Goal: Task Accomplishment & Management: Manage account settings

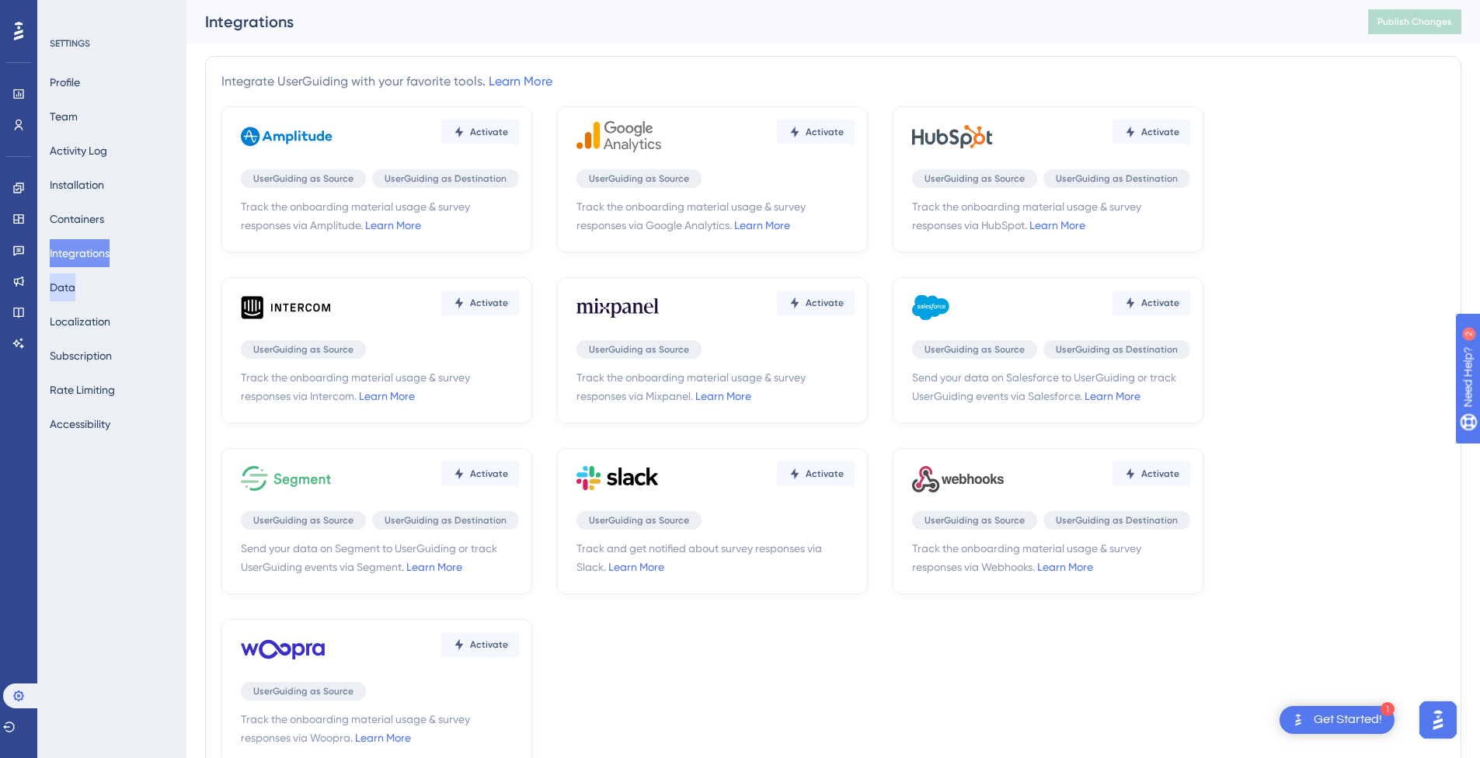
click at [75, 279] on button "Data" at bounding box center [63, 287] width 26 height 28
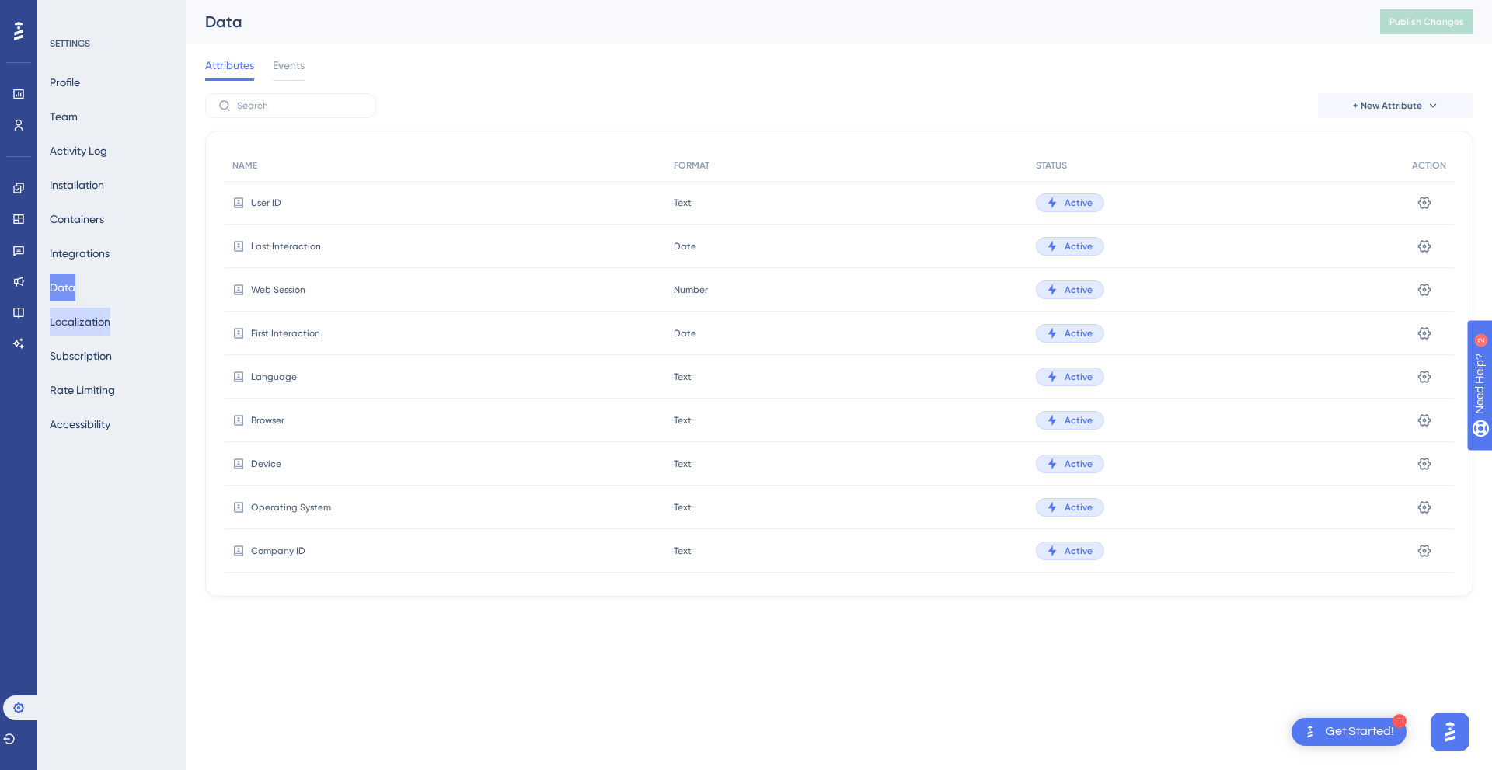
click at [89, 318] on button "Localization" at bounding box center [80, 322] width 61 height 28
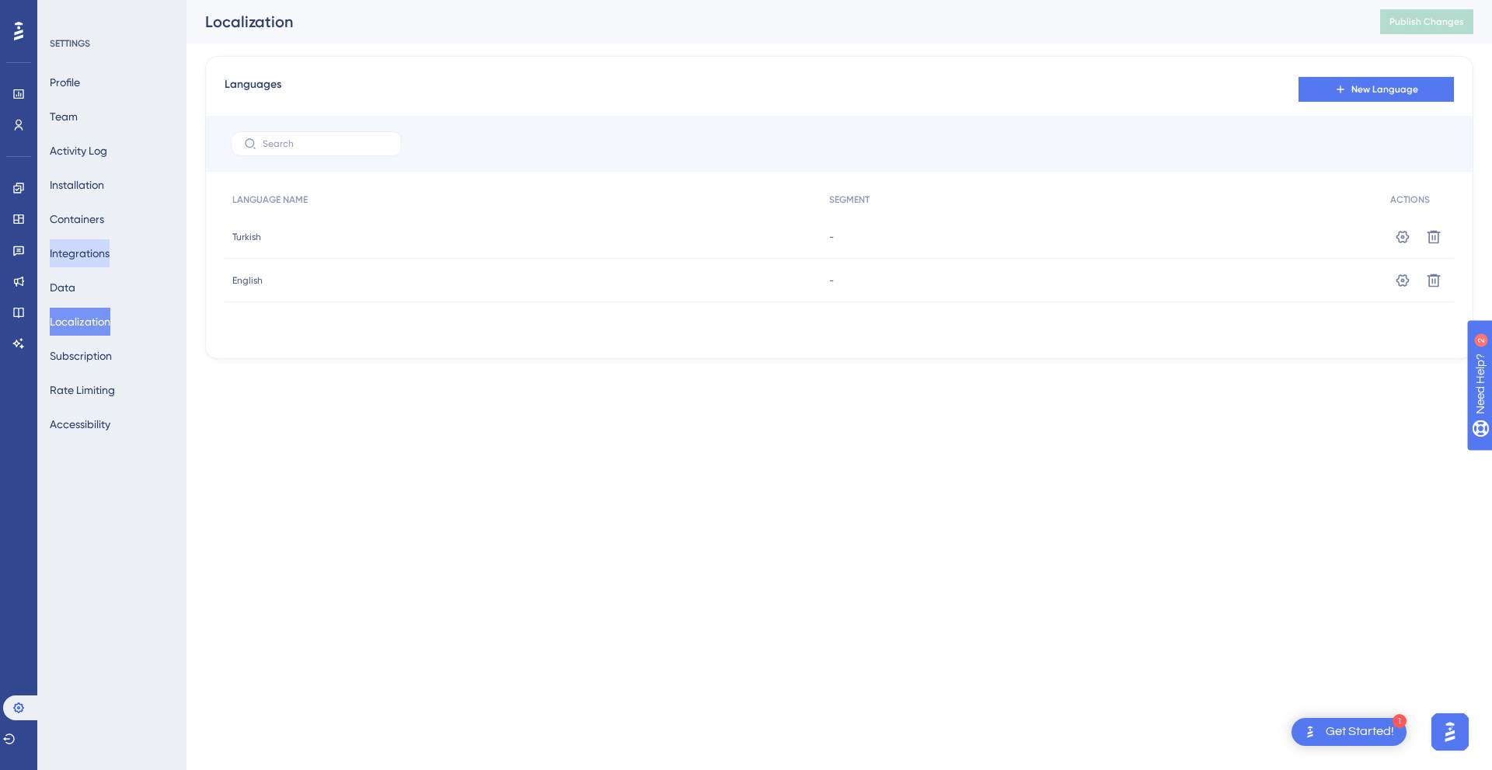
click at [103, 240] on button "Integrations" at bounding box center [80, 253] width 60 height 28
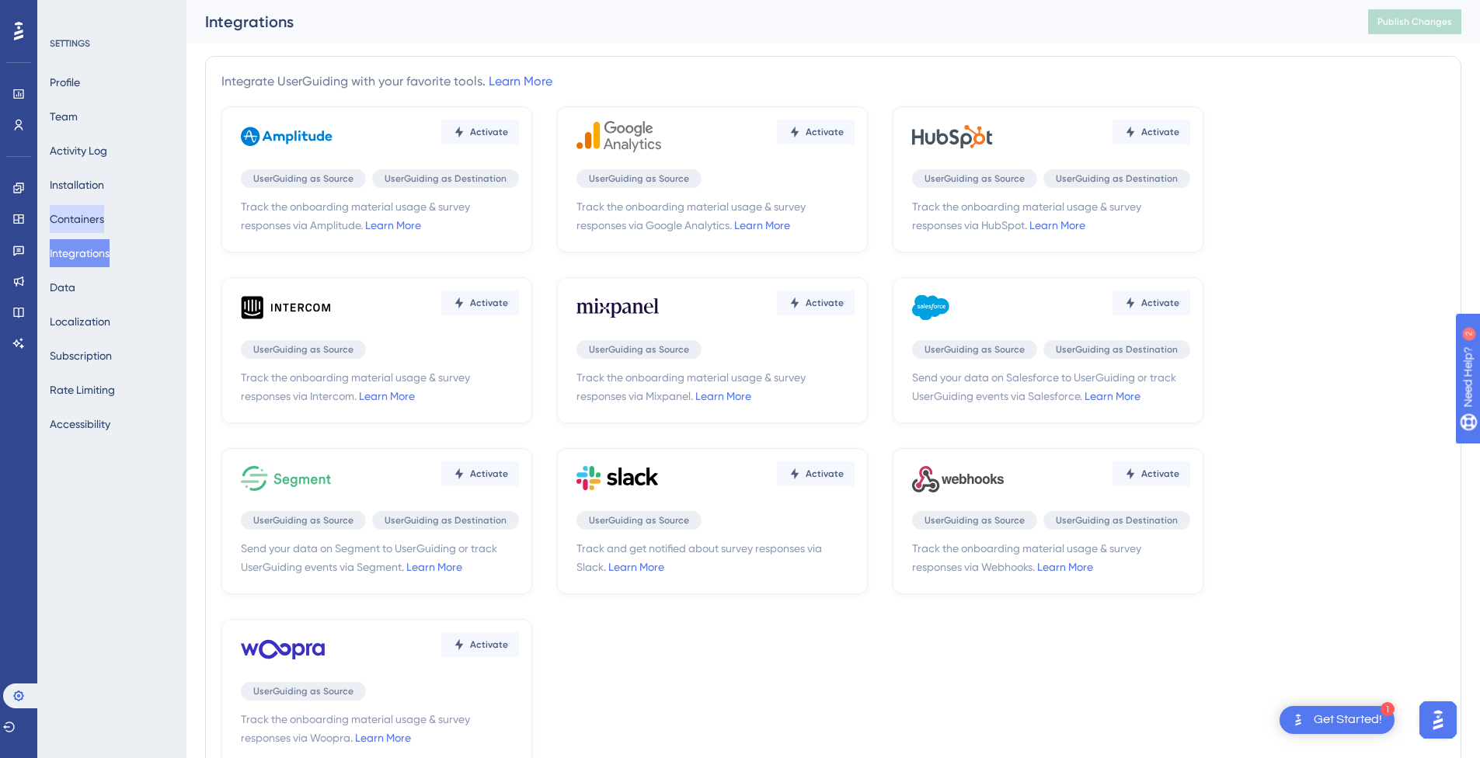
click at [89, 230] on button "Containers" at bounding box center [77, 219] width 54 height 28
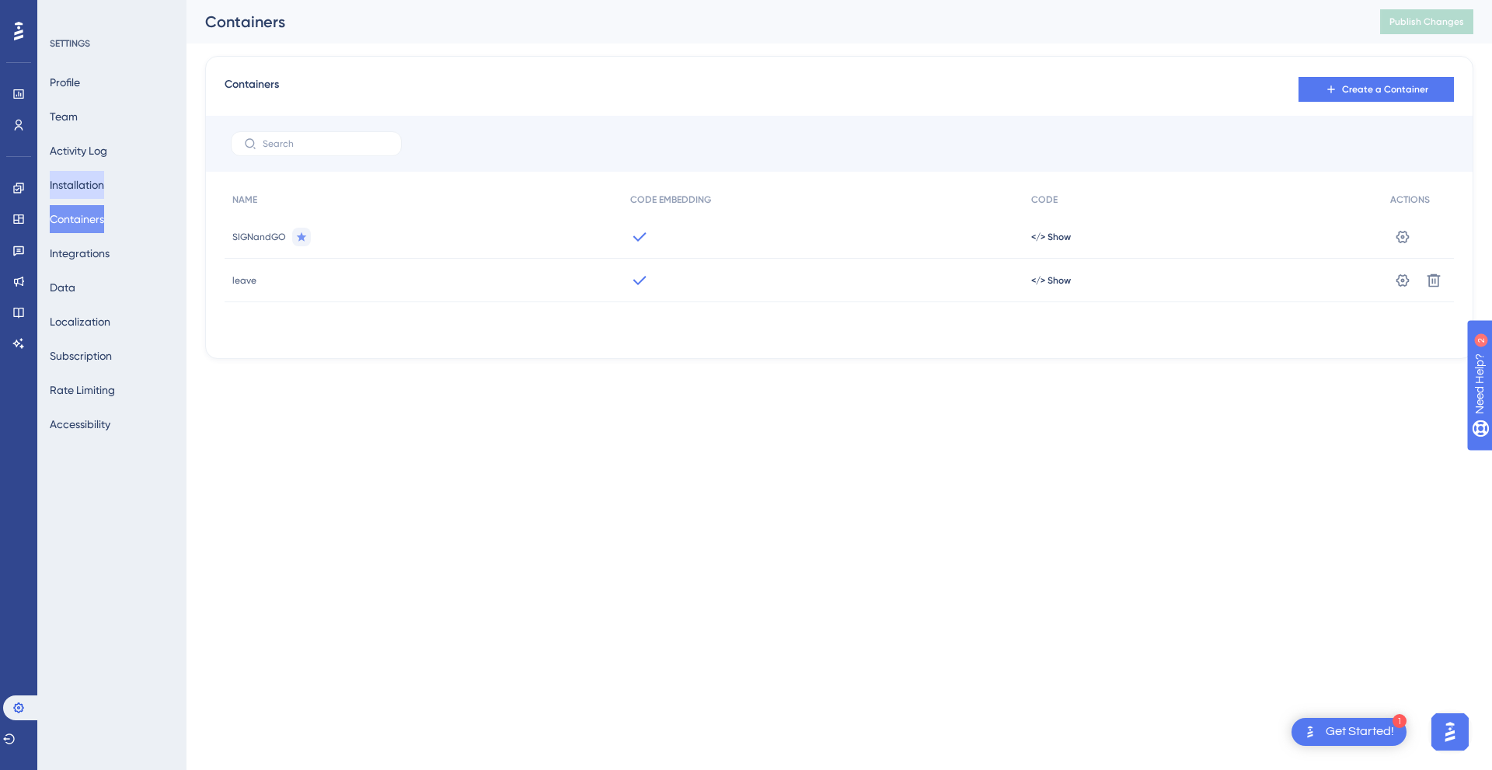
click at [99, 177] on button "Installation" at bounding box center [77, 185] width 54 height 28
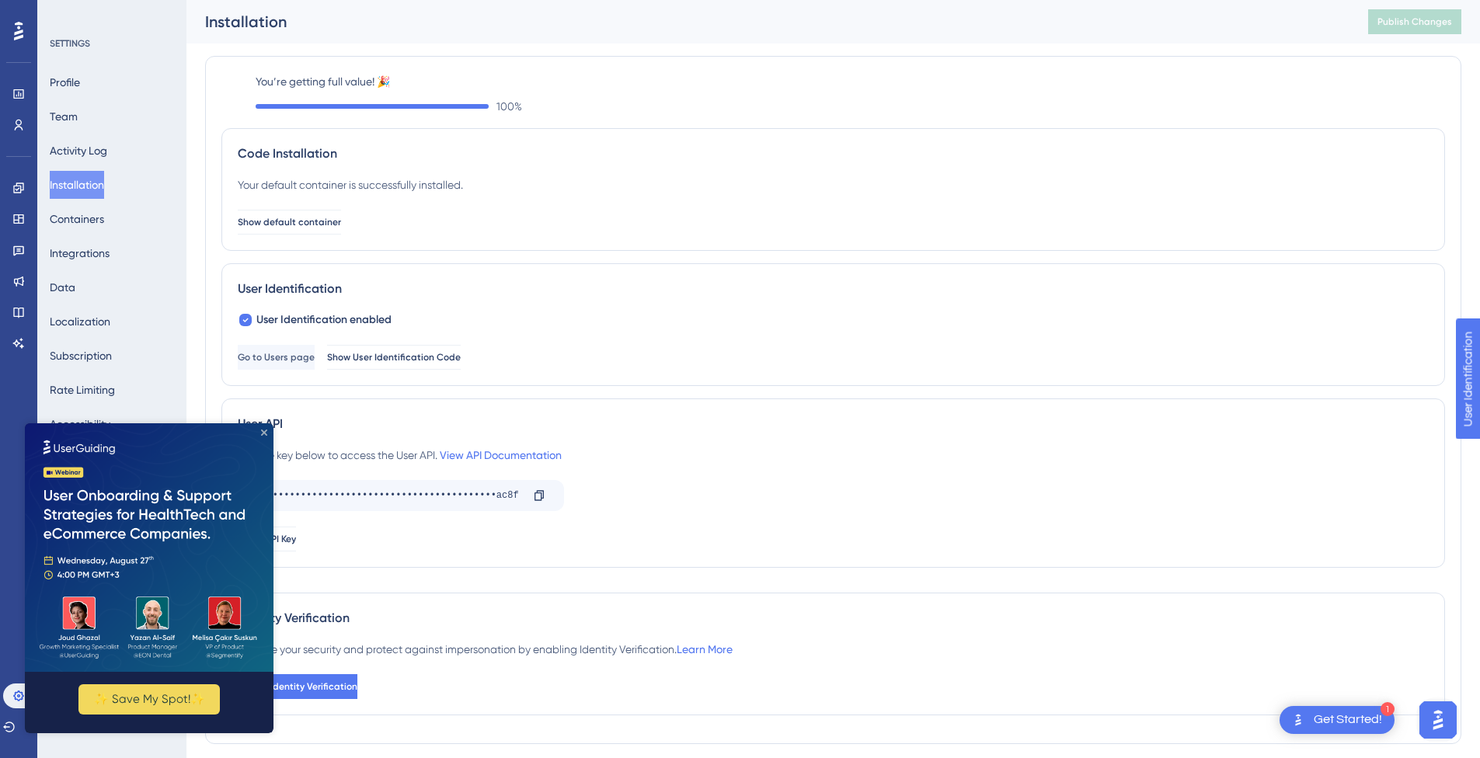
click at [261, 435] on icon "Close Preview" at bounding box center [264, 433] width 6 height 6
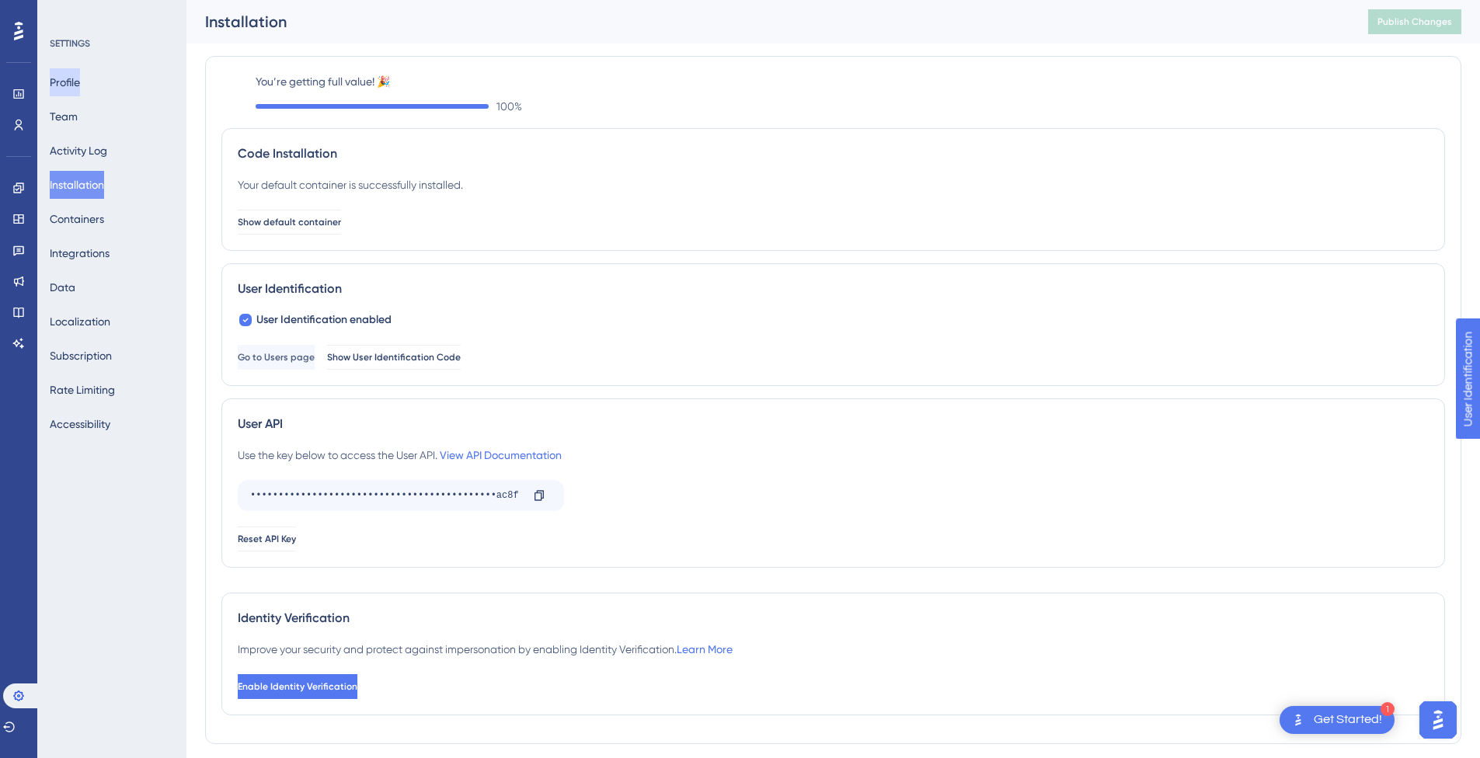
click at [80, 84] on button "Profile" at bounding box center [65, 82] width 30 height 28
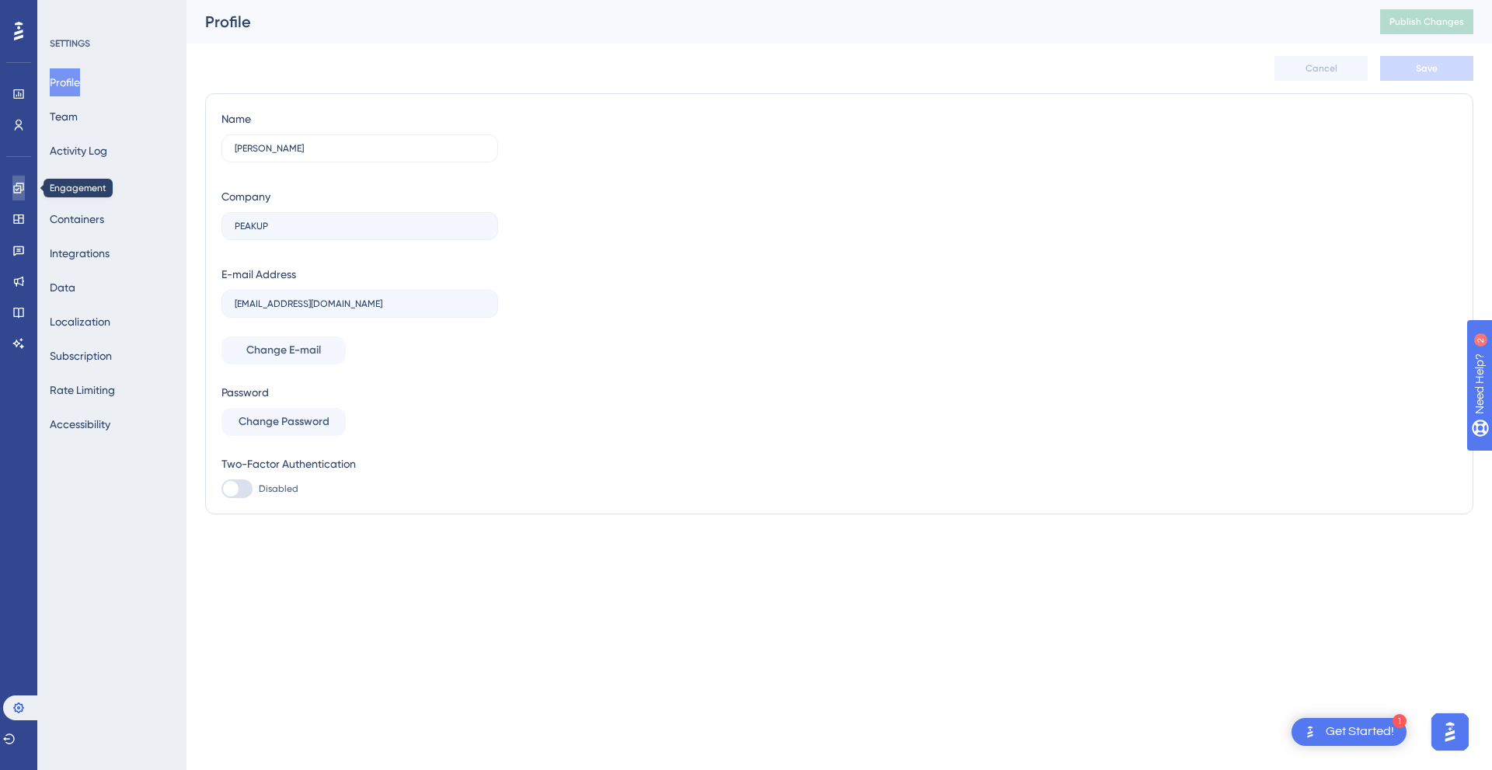
click at [21, 197] on link at bounding box center [18, 188] width 12 height 25
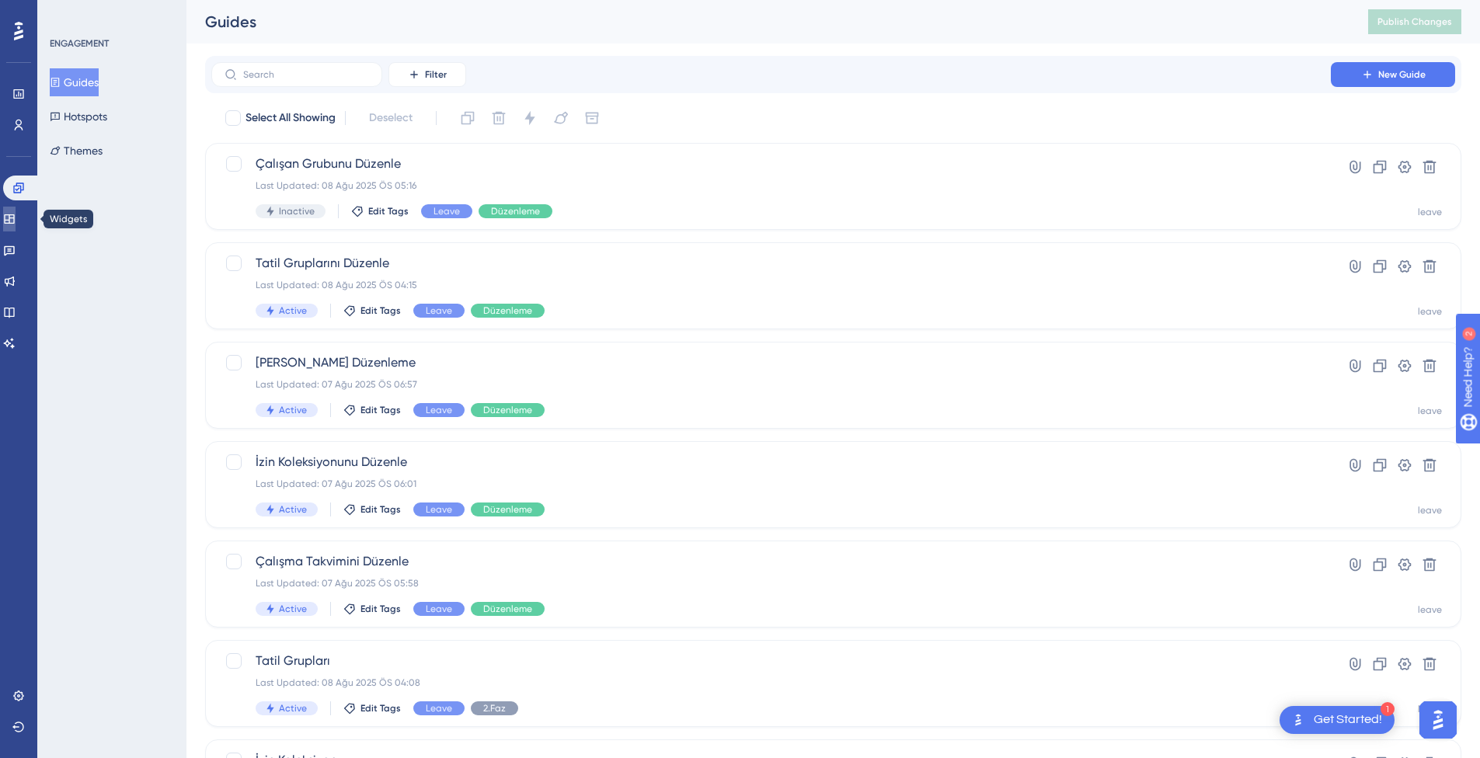
click at [14, 214] on icon at bounding box center [9, 218] width 10 height 9
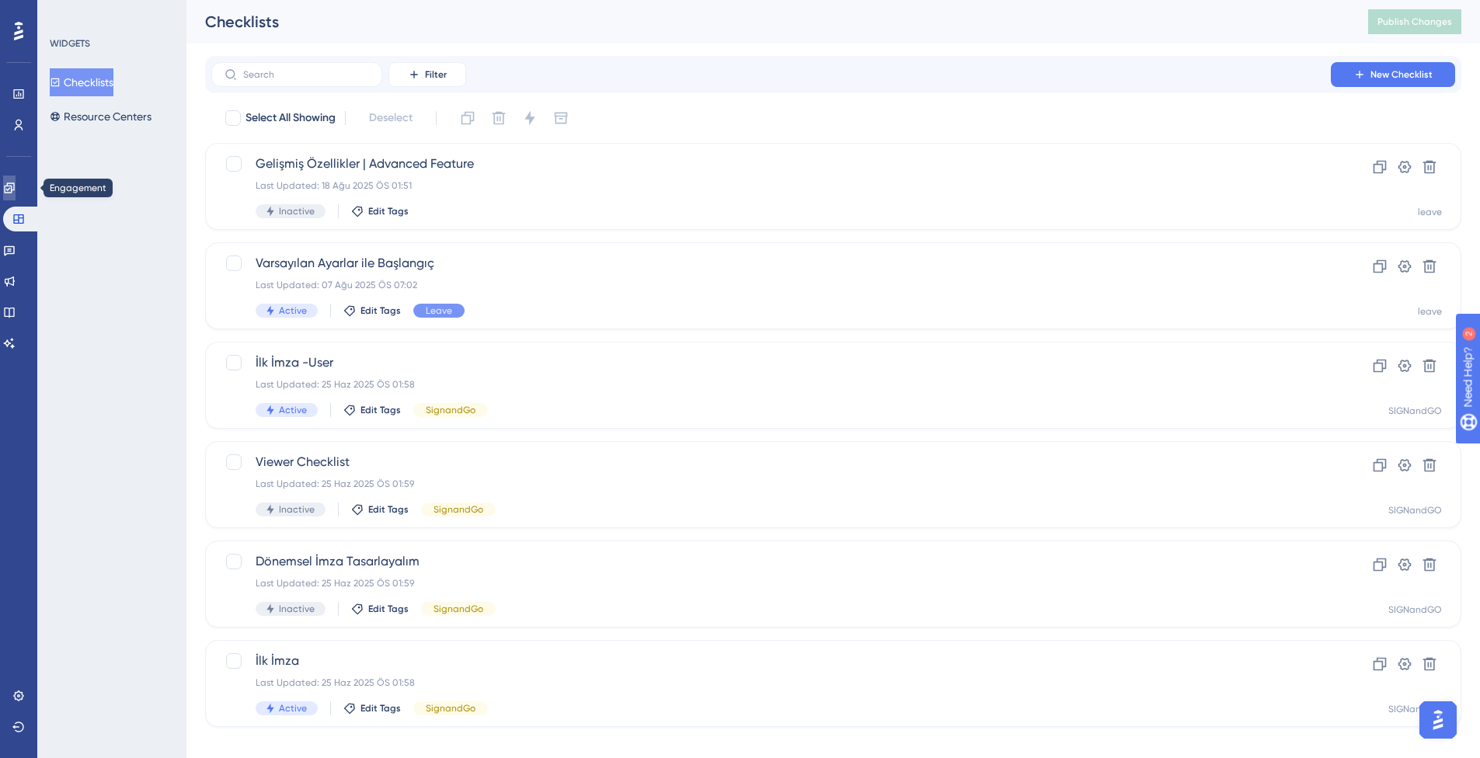
click at [15, 178] on link at bounding box center [9, 188] width 12 height 25
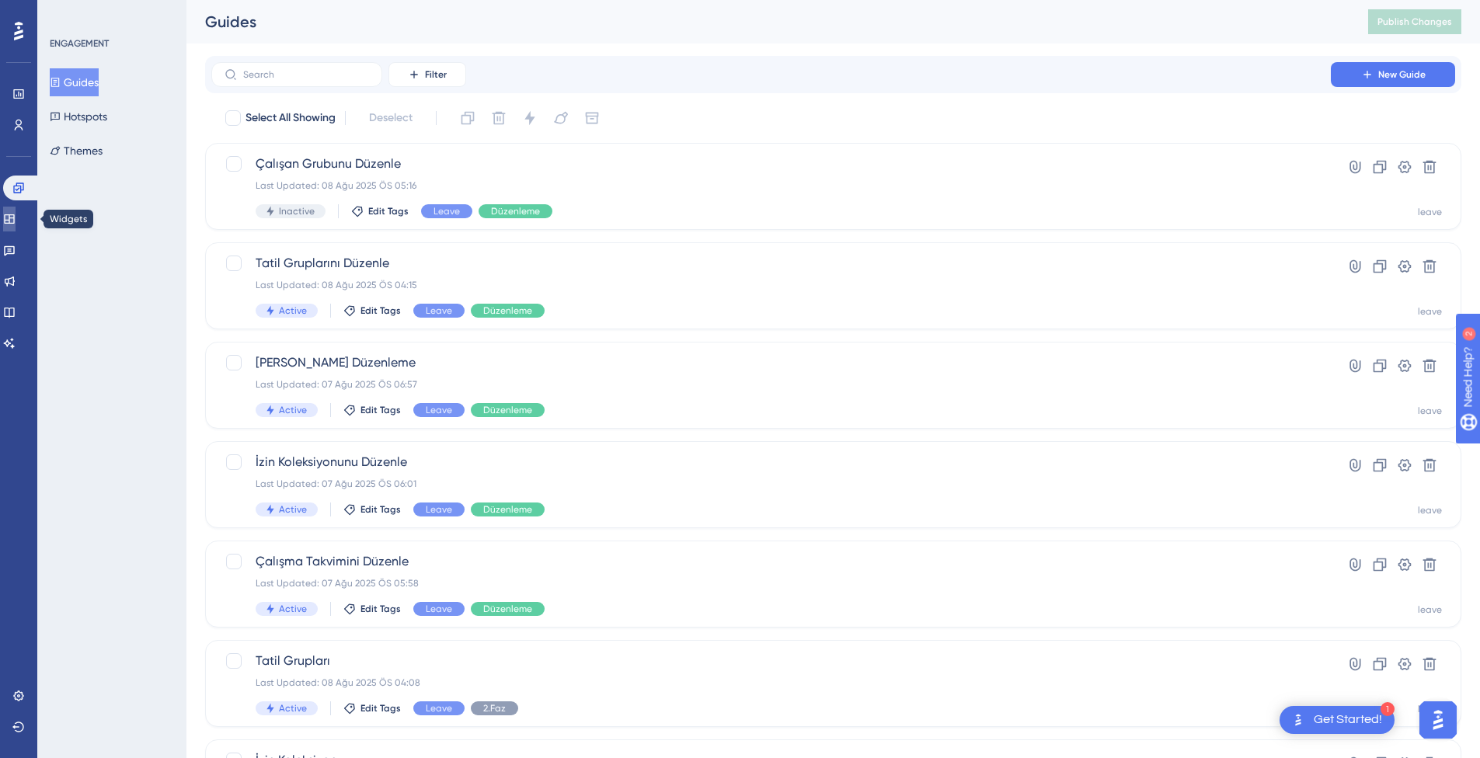
click at [16, 226] on link at bounding box center [9, 219] width 12 height 25
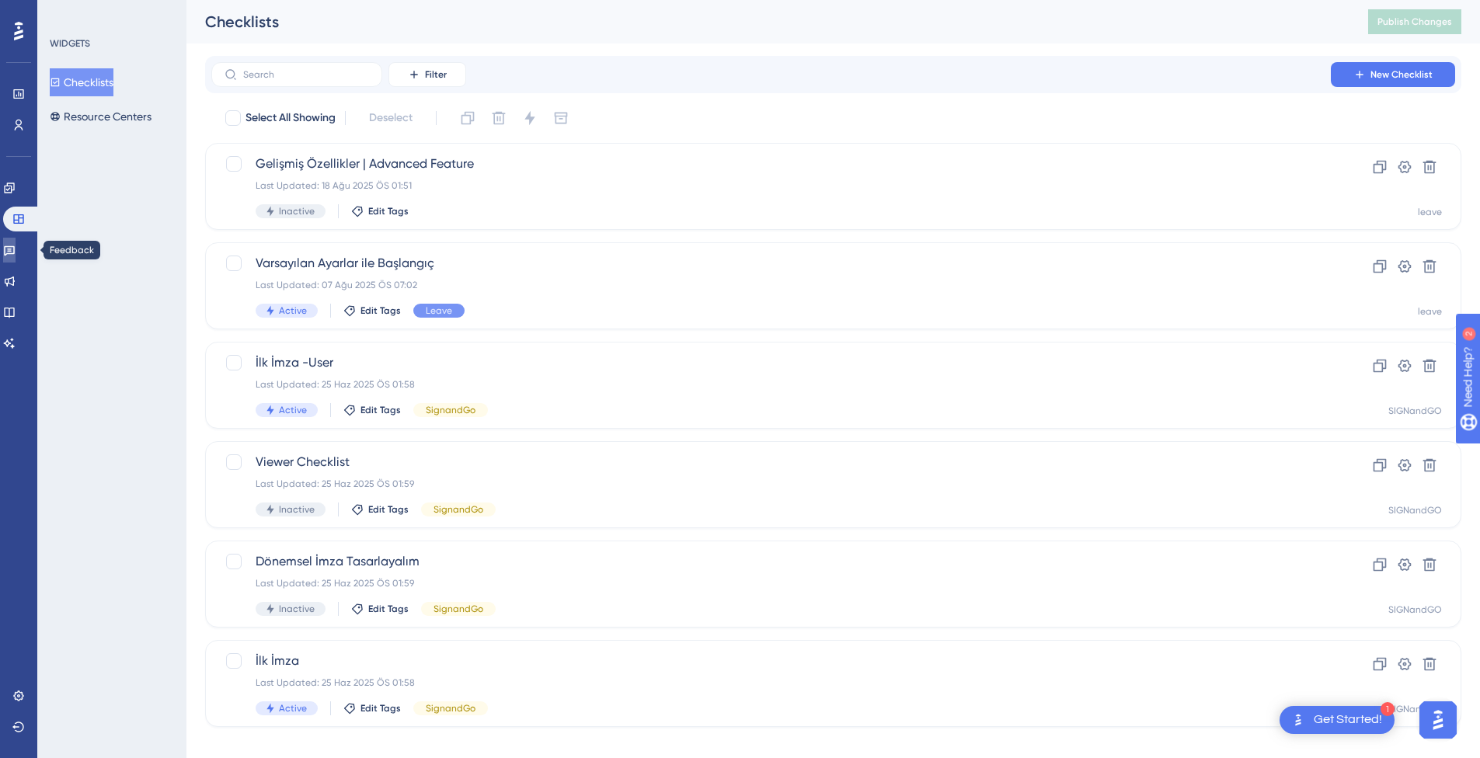
click at [16, 249] on link at bounding box center [9, 250] width 12 height 25
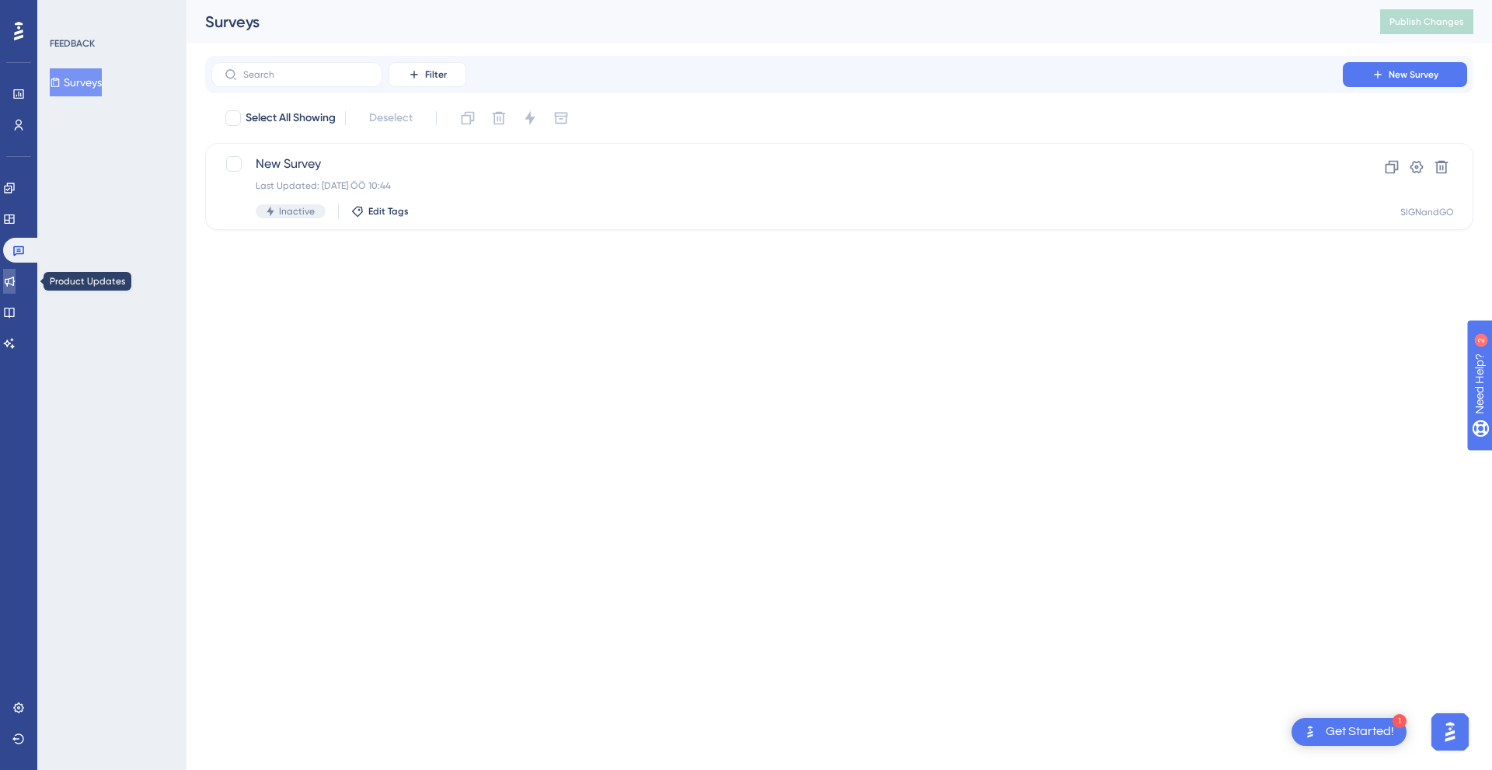
click at [16, 283] on link at bounding box center [9, 281] width 12 height 25
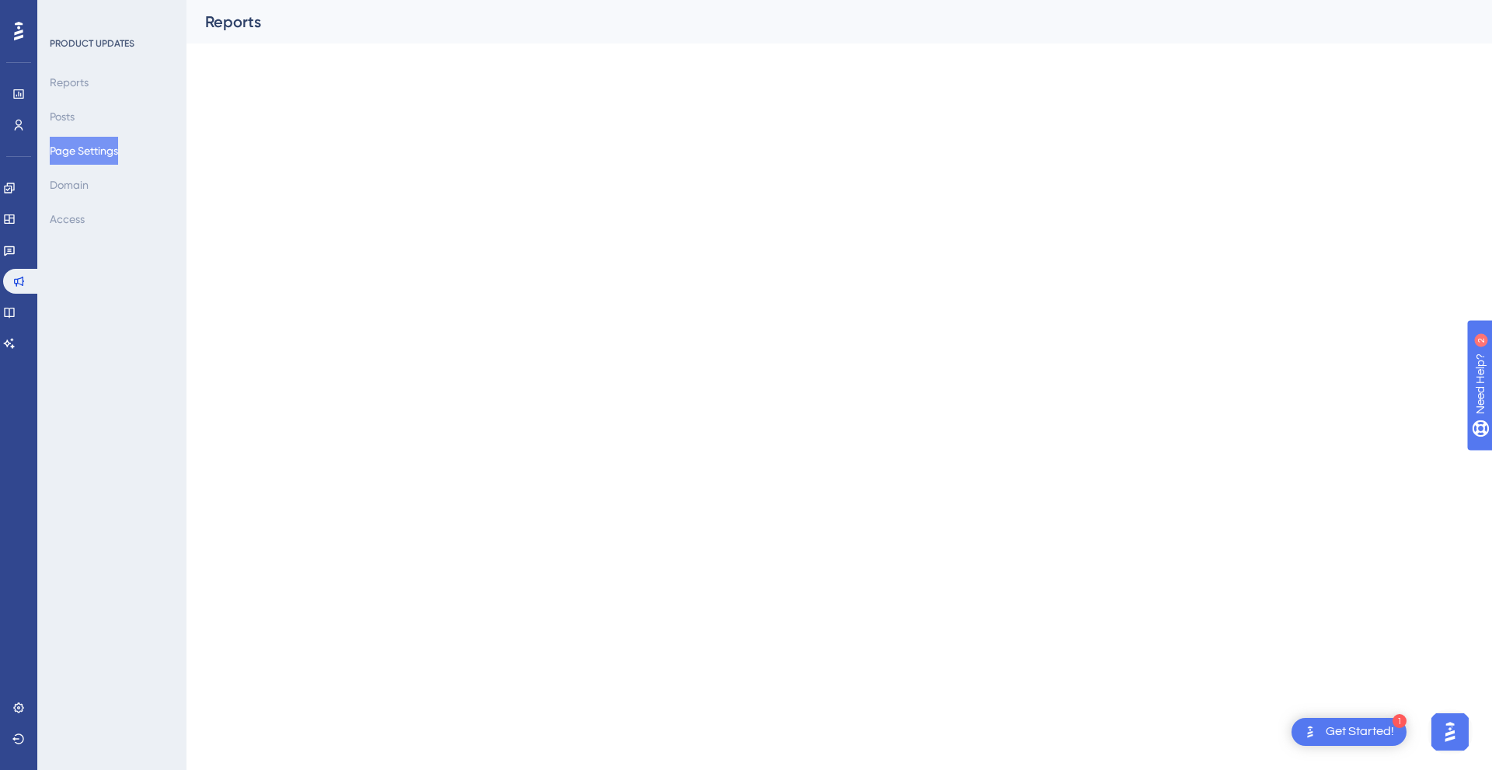
click at [25, 109] on div "Performance Users" at bounding box center [18, 110] width 12 height 56
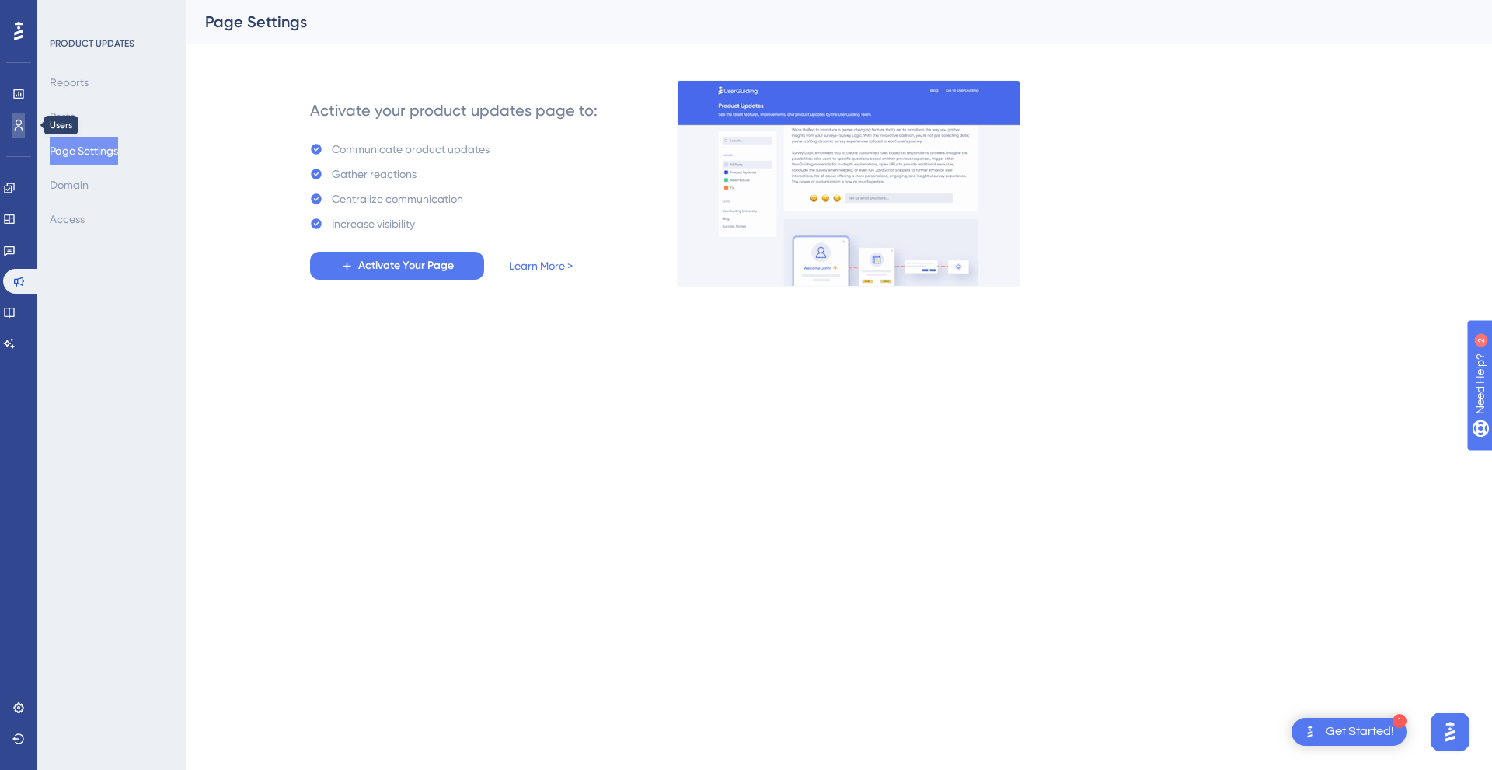
click at [22, 122] on icon at bounding box center [18, 125] width 12 height 12
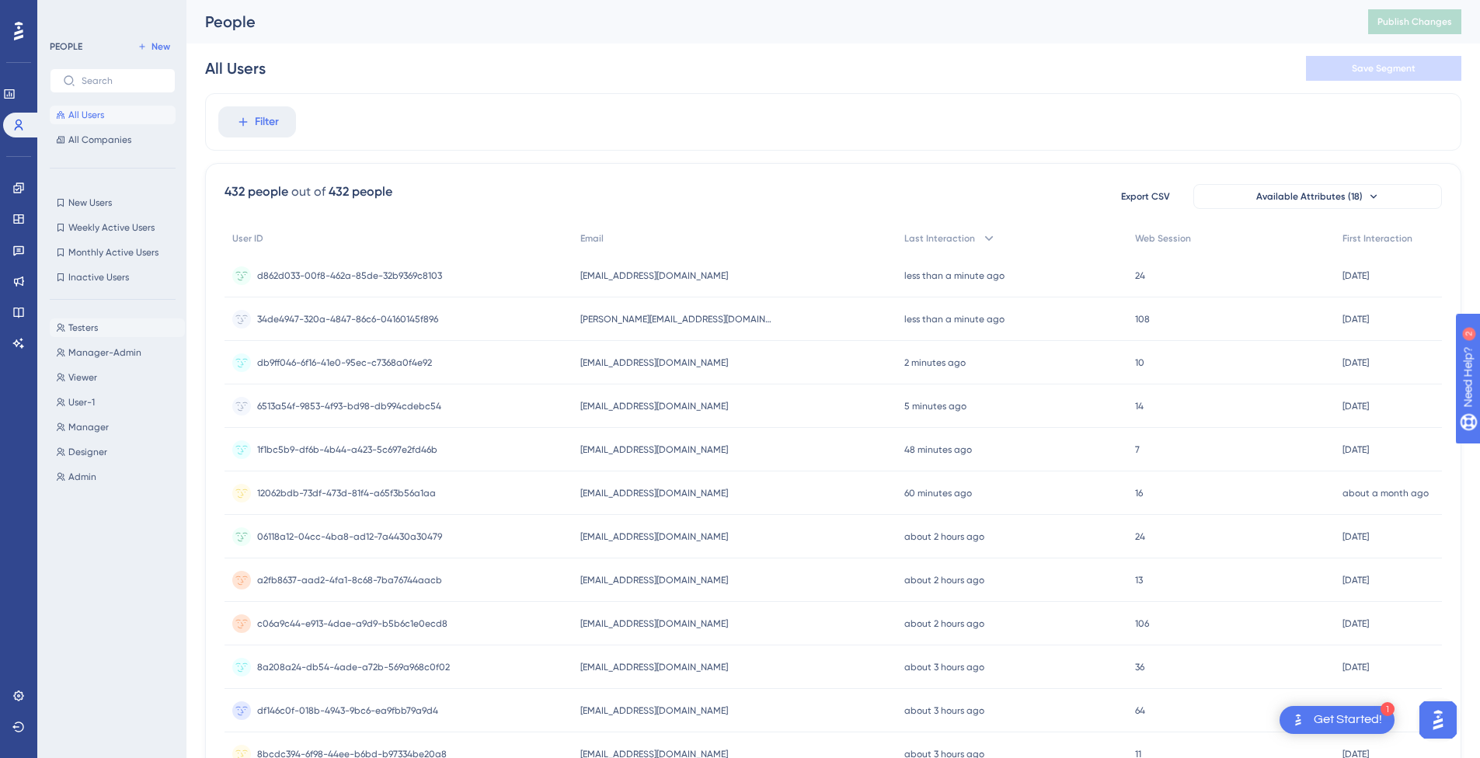
click at [82, 332] on span "Testers" at bounding box center [83, 328] width 30 height 12
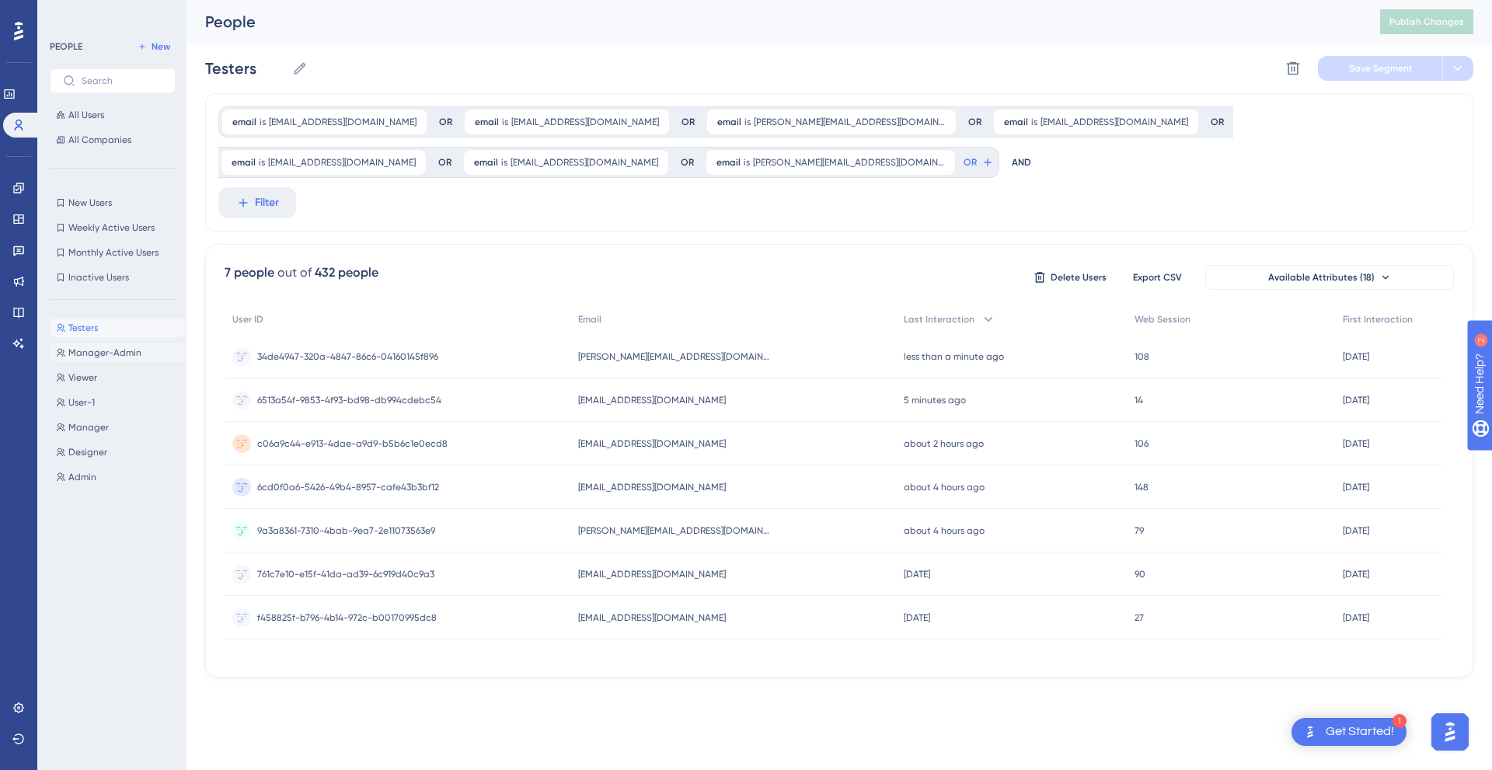
click at [75, 357] on span "Manager-Admin" at bounding box center [104, 352] width 73 height 12
type input "Manager-Admin"
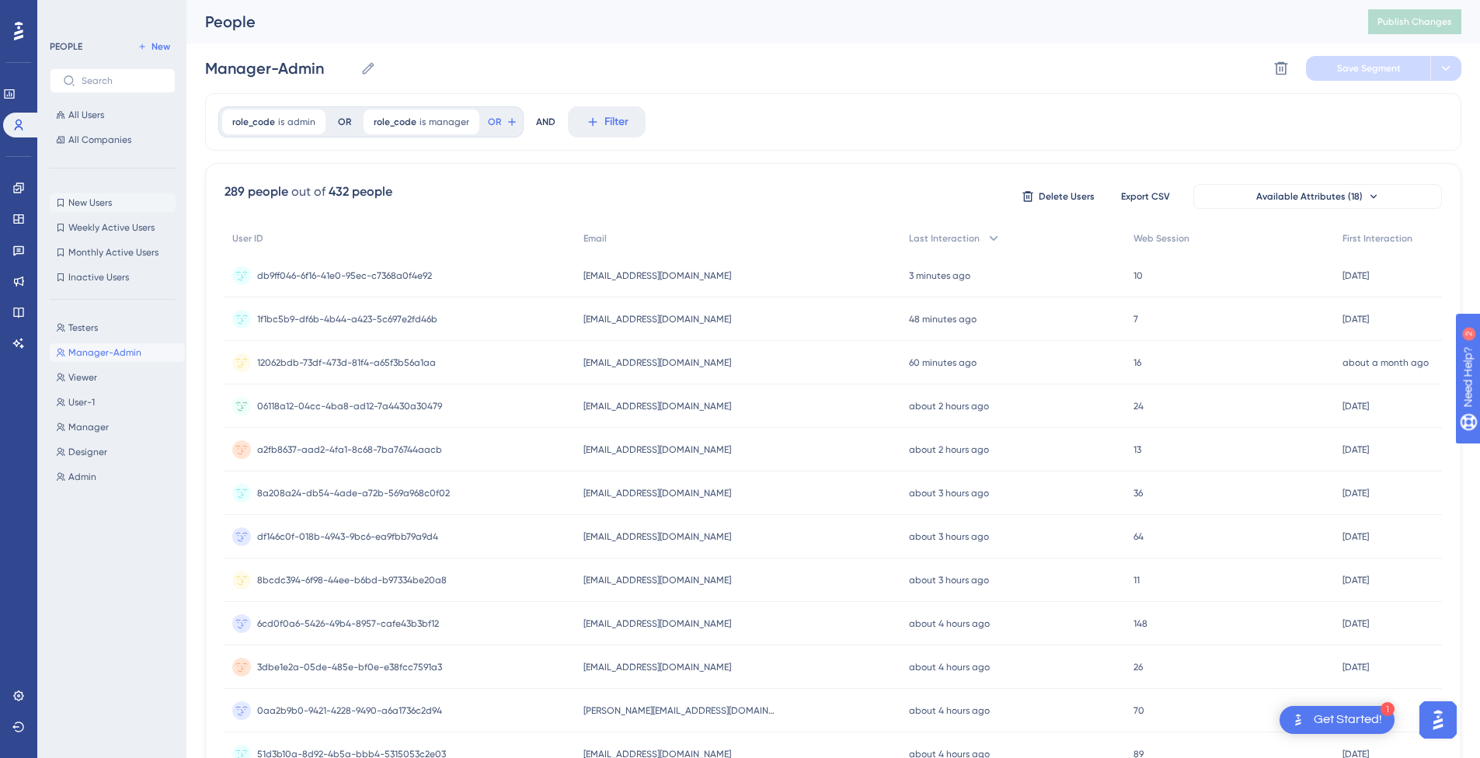
click at [103, 197] on span "New Users" at bounding box center [90, 203] width 44 height 12
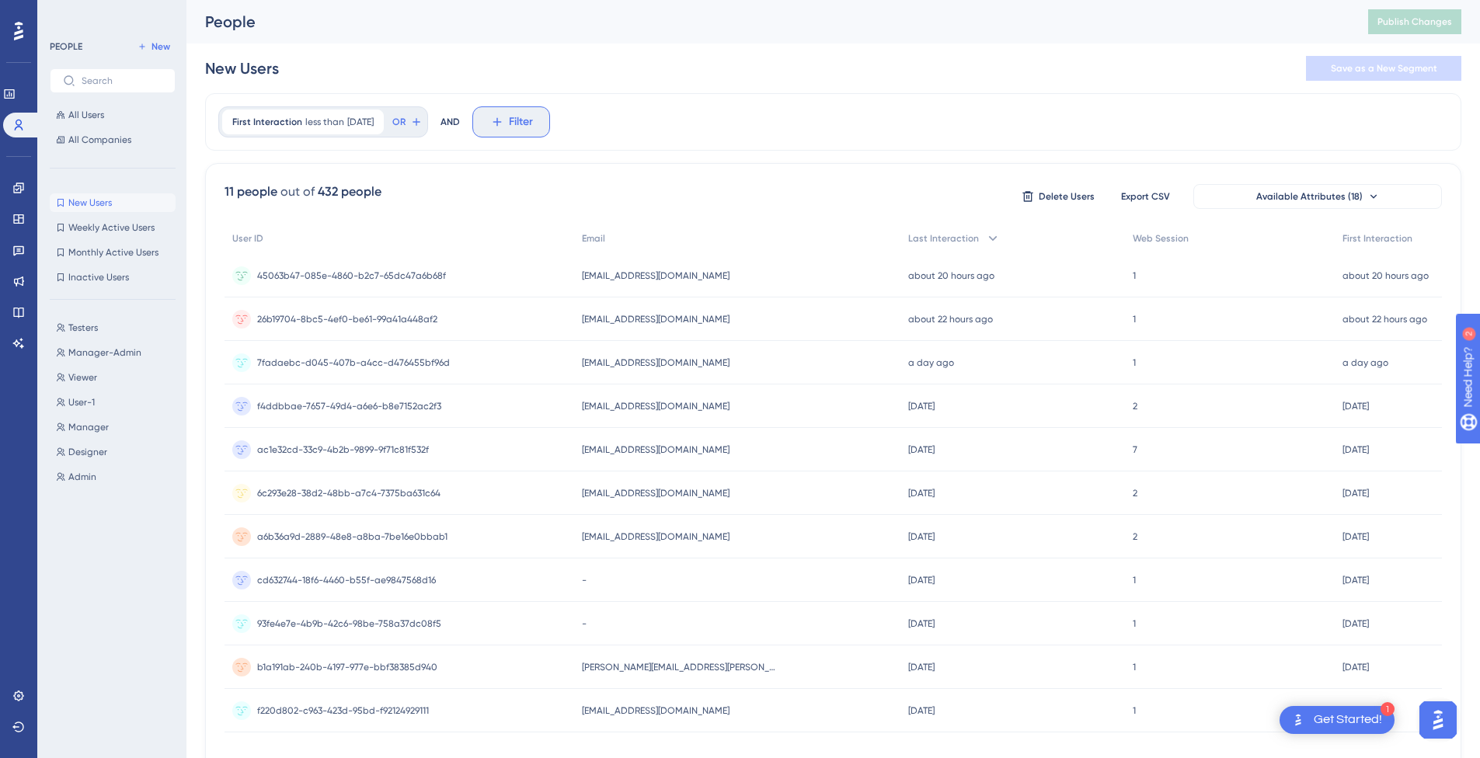
click at [533, 115] on span "Filter" at bounding box center [521, 122] width 24 height 19
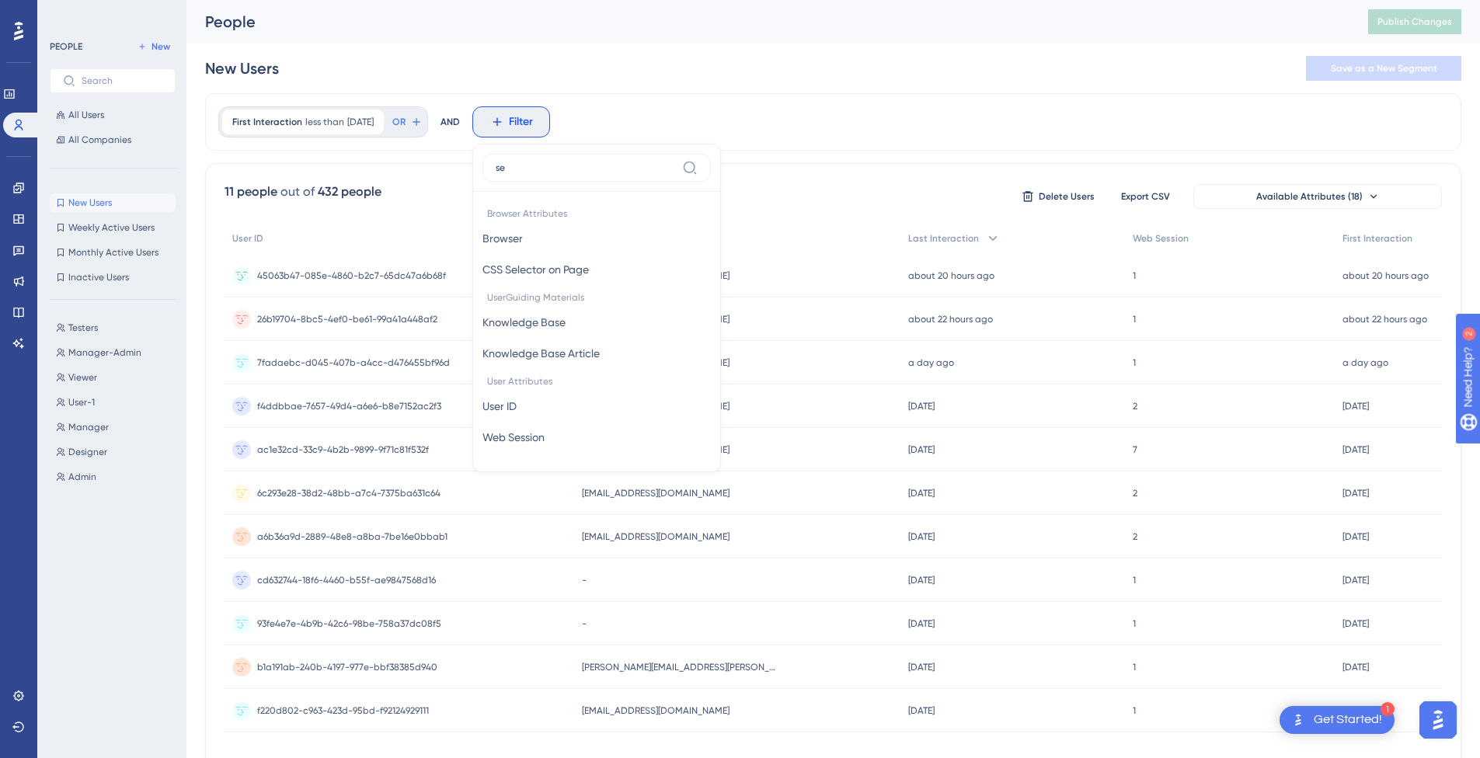
type input "ser"
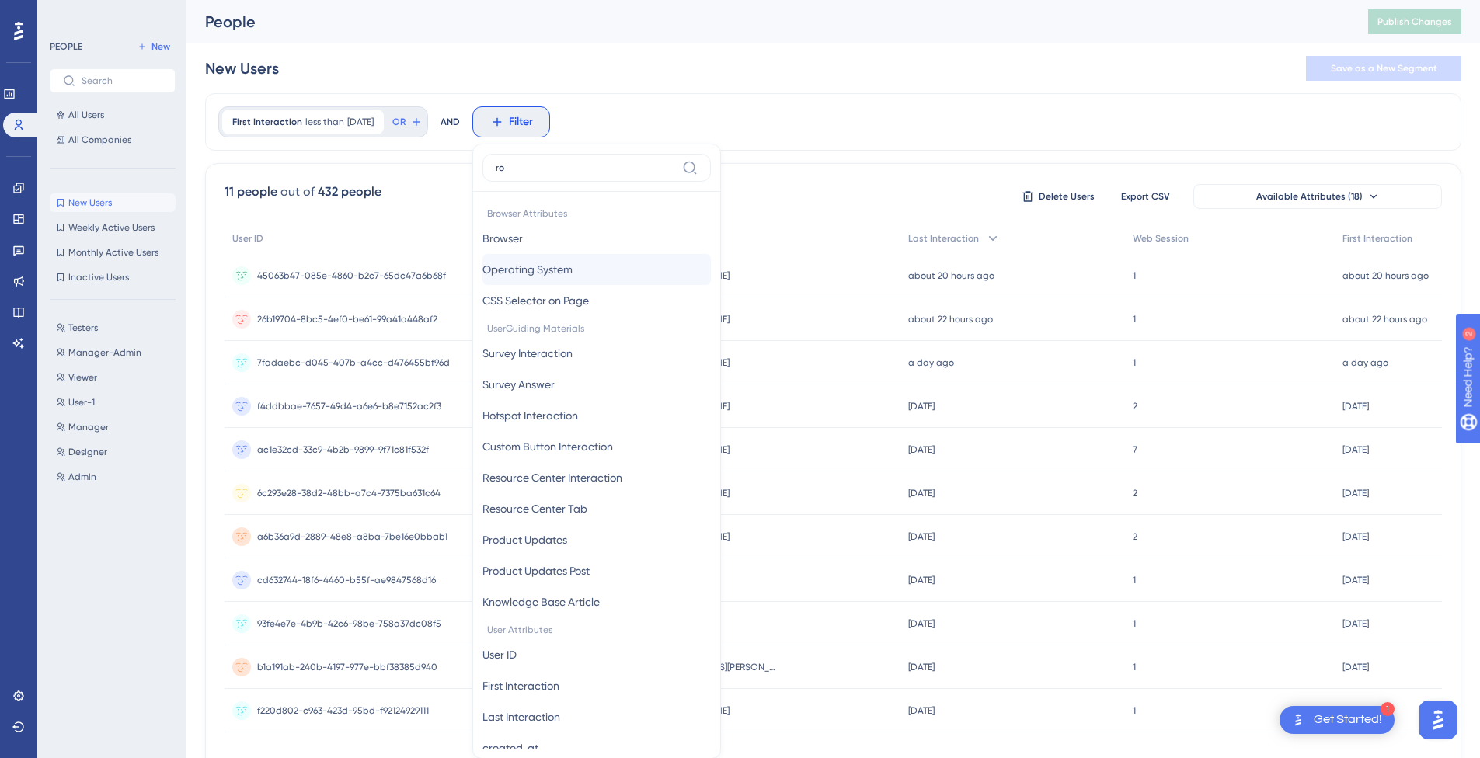
type input "rol"
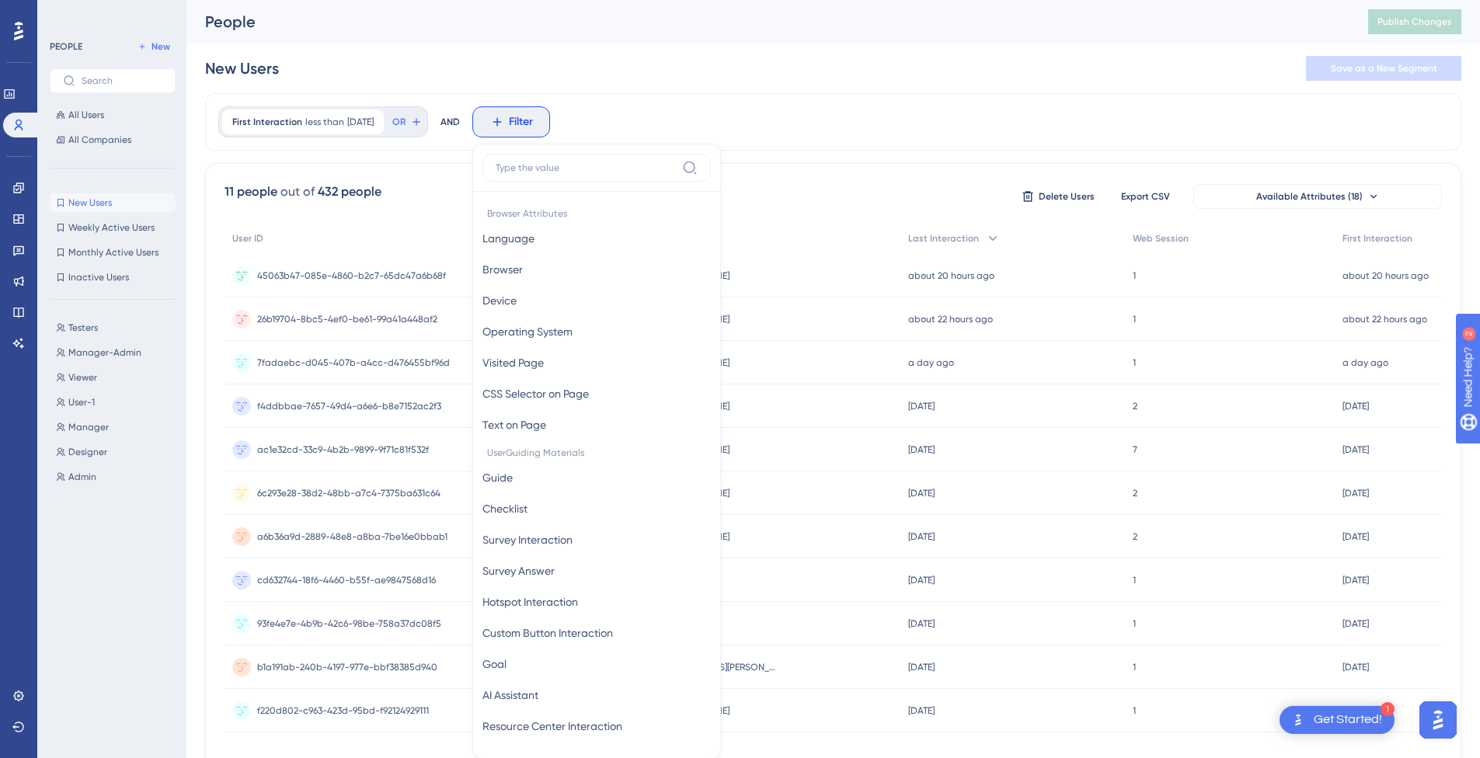
click at [910, 103] on div "First Interaction less than [DATE] [DATE] Remove OR AND Filter Browser Attribut…" at bounding box center [833, 121] width 1256 height 57
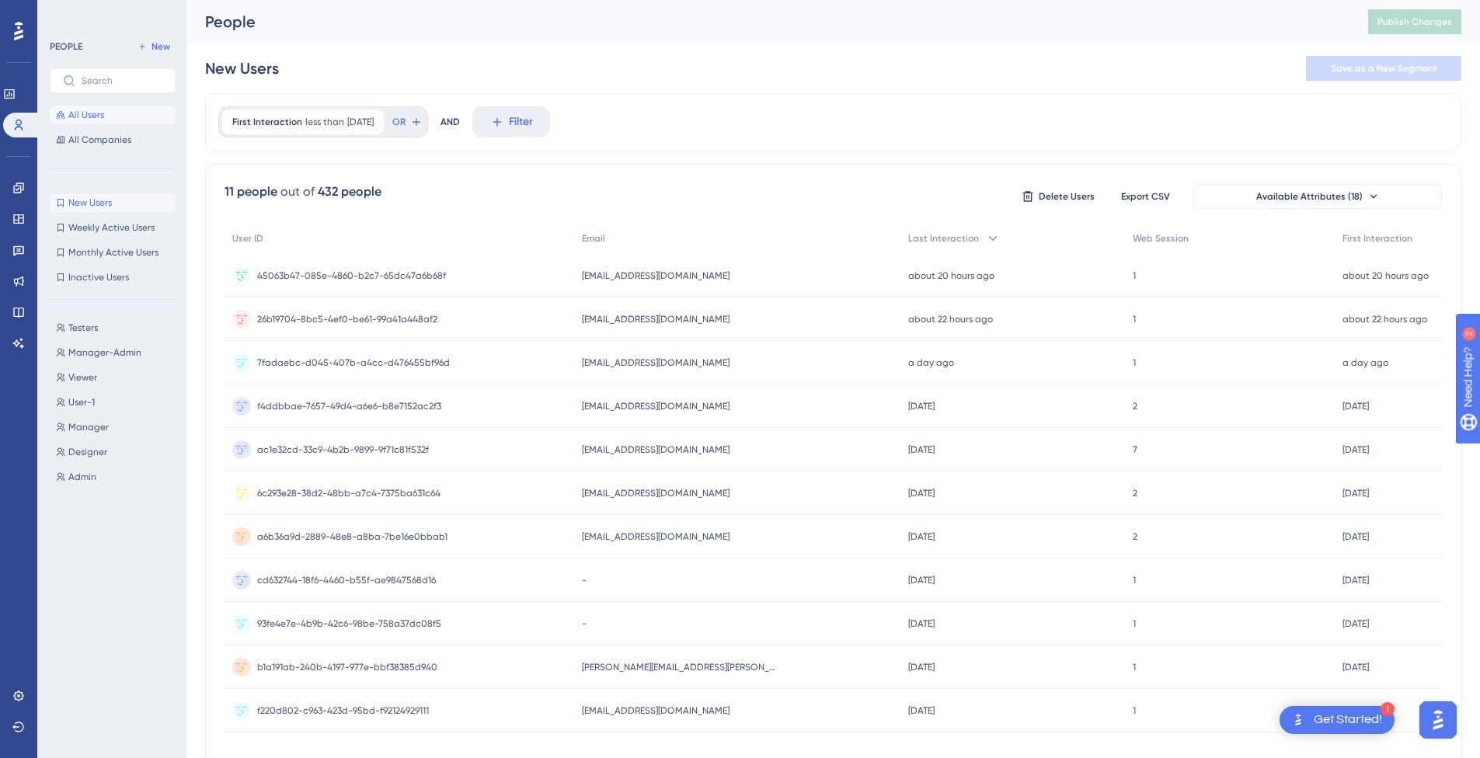
click at [90, 118] on span "All Users" at bounding box center [86, 115] width 36 height 12
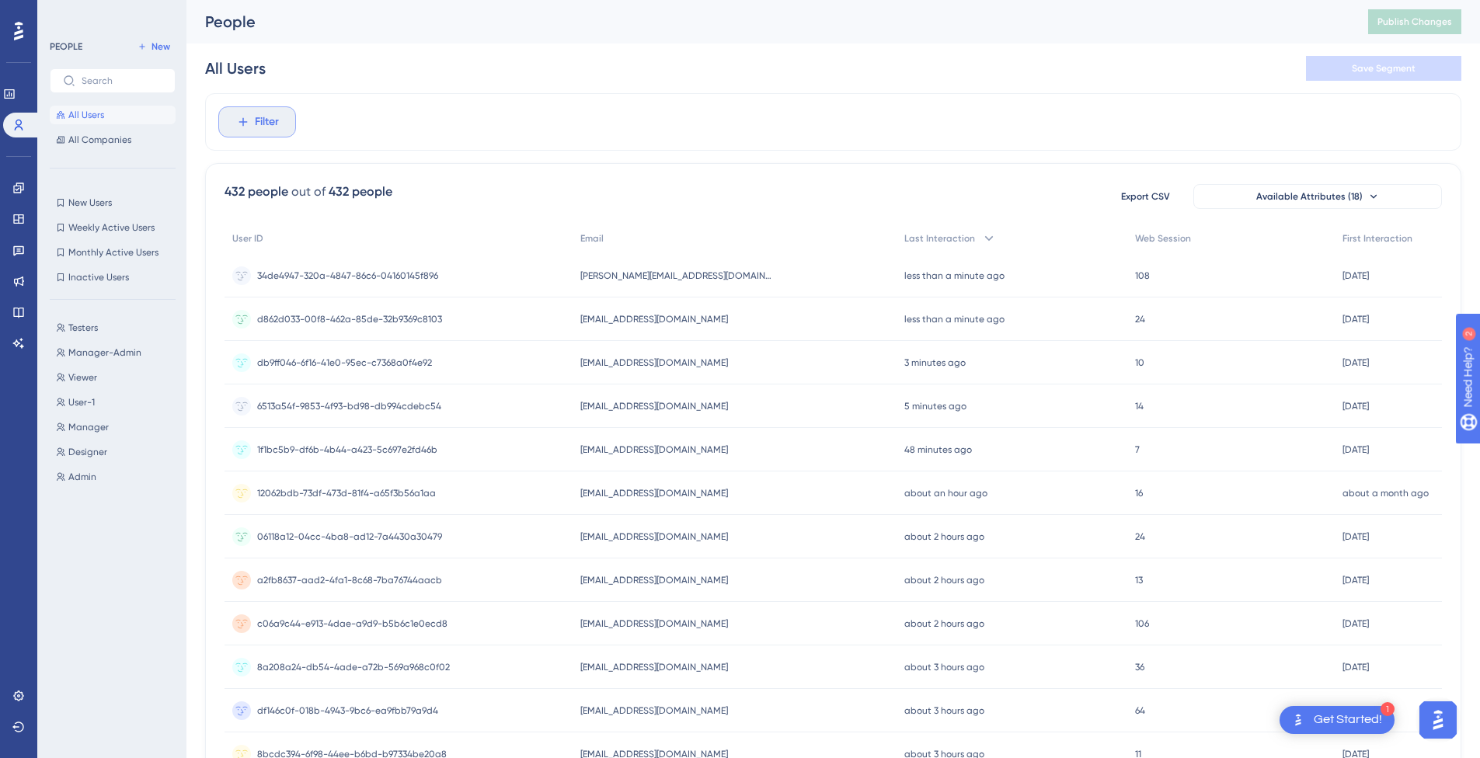
click at [258, 112] on button "Filter" at bounding box center [257, 121] width 78 height 31
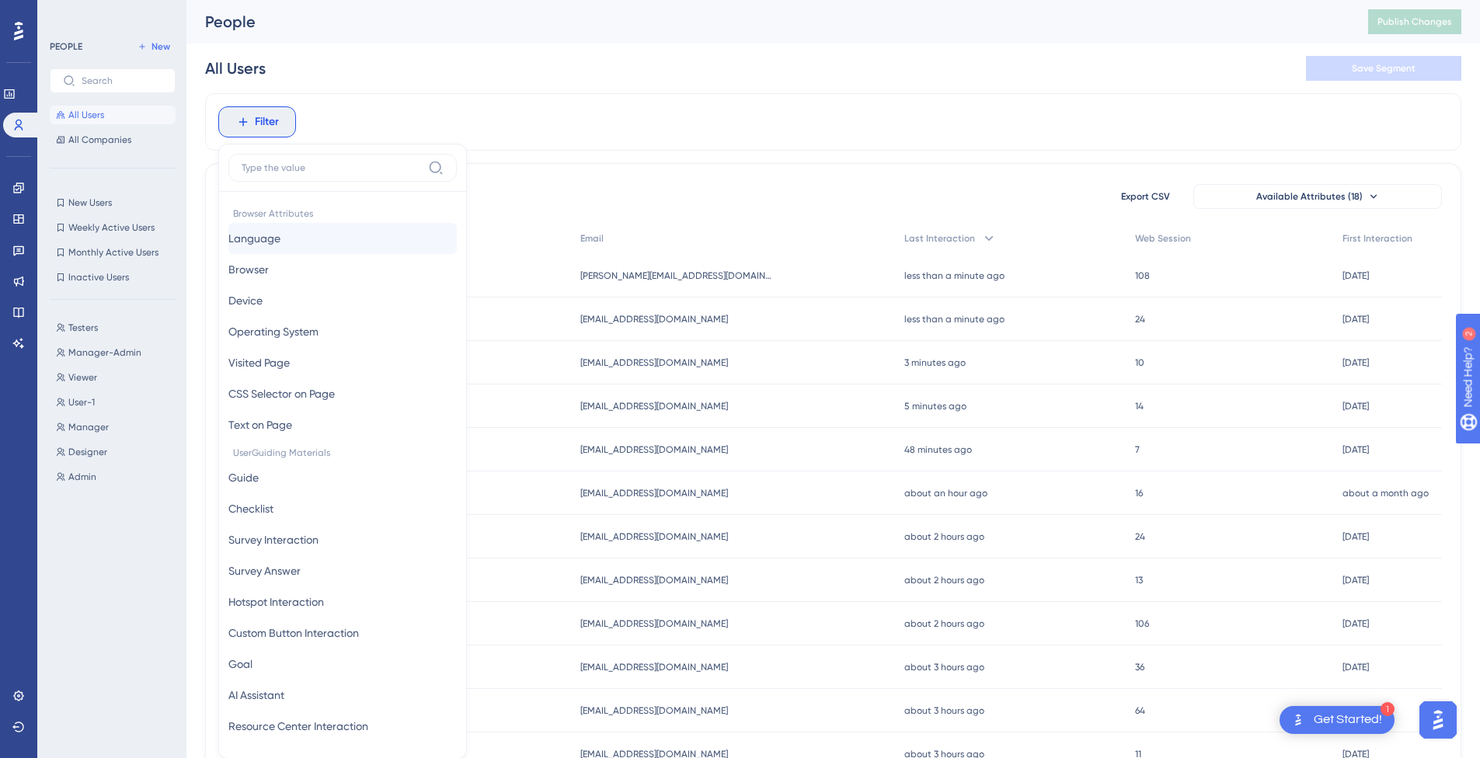
scroll to position [72, 0]
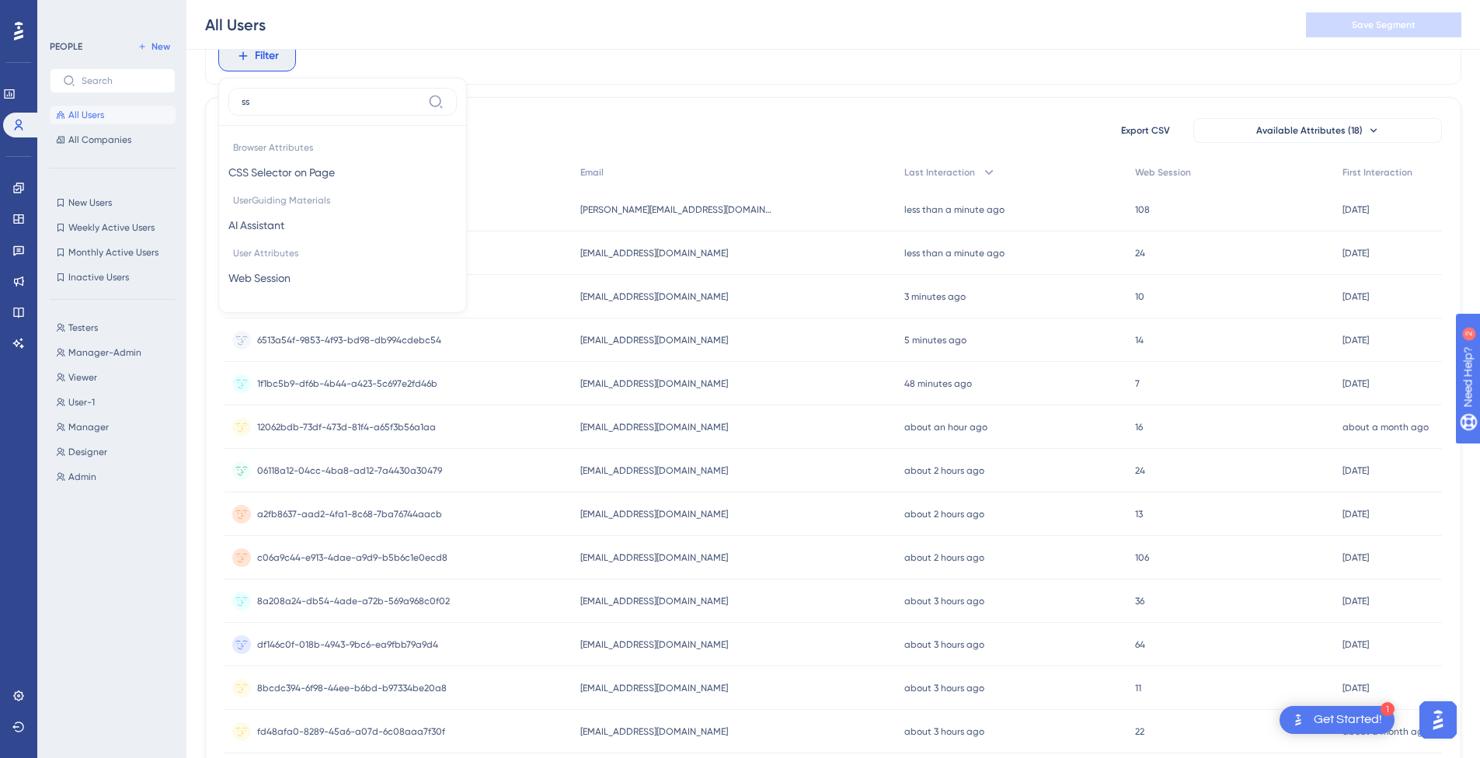
click at [300, 103] on input "ss" at bounding box center [332, 102] width 180 height 12
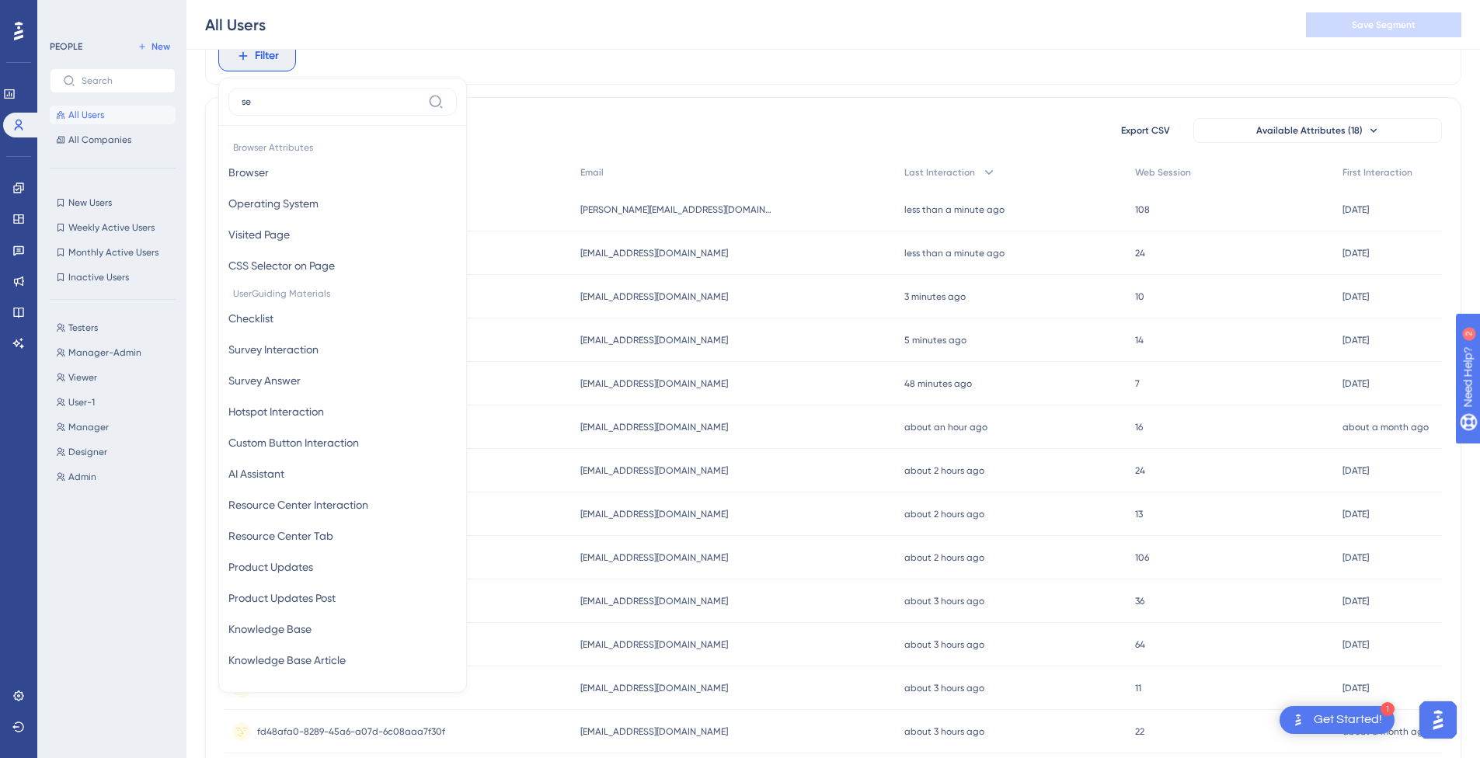
type input "ser"
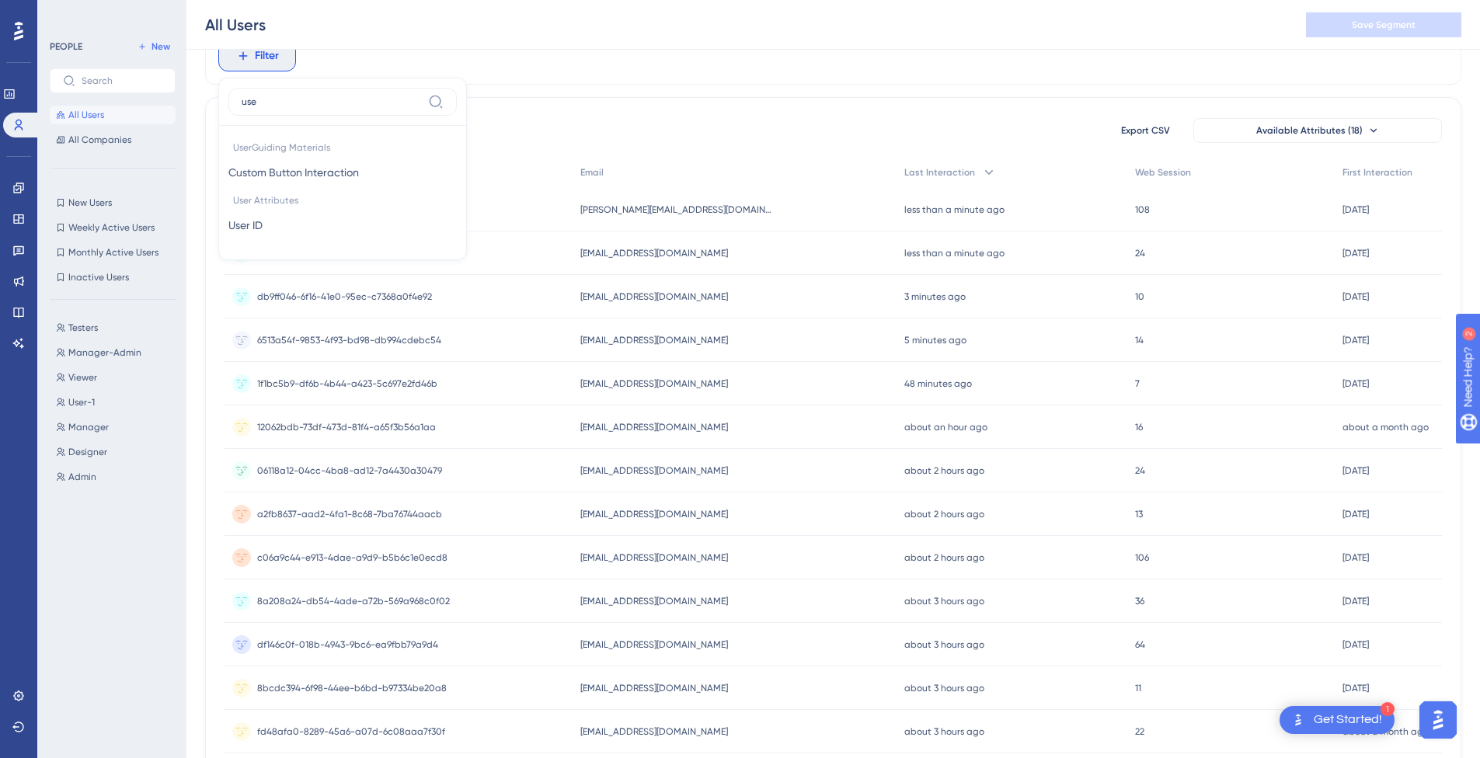
type input "user"
click at [279, 96] on input "user" at bounding box center [332, 102] width 180 height 12
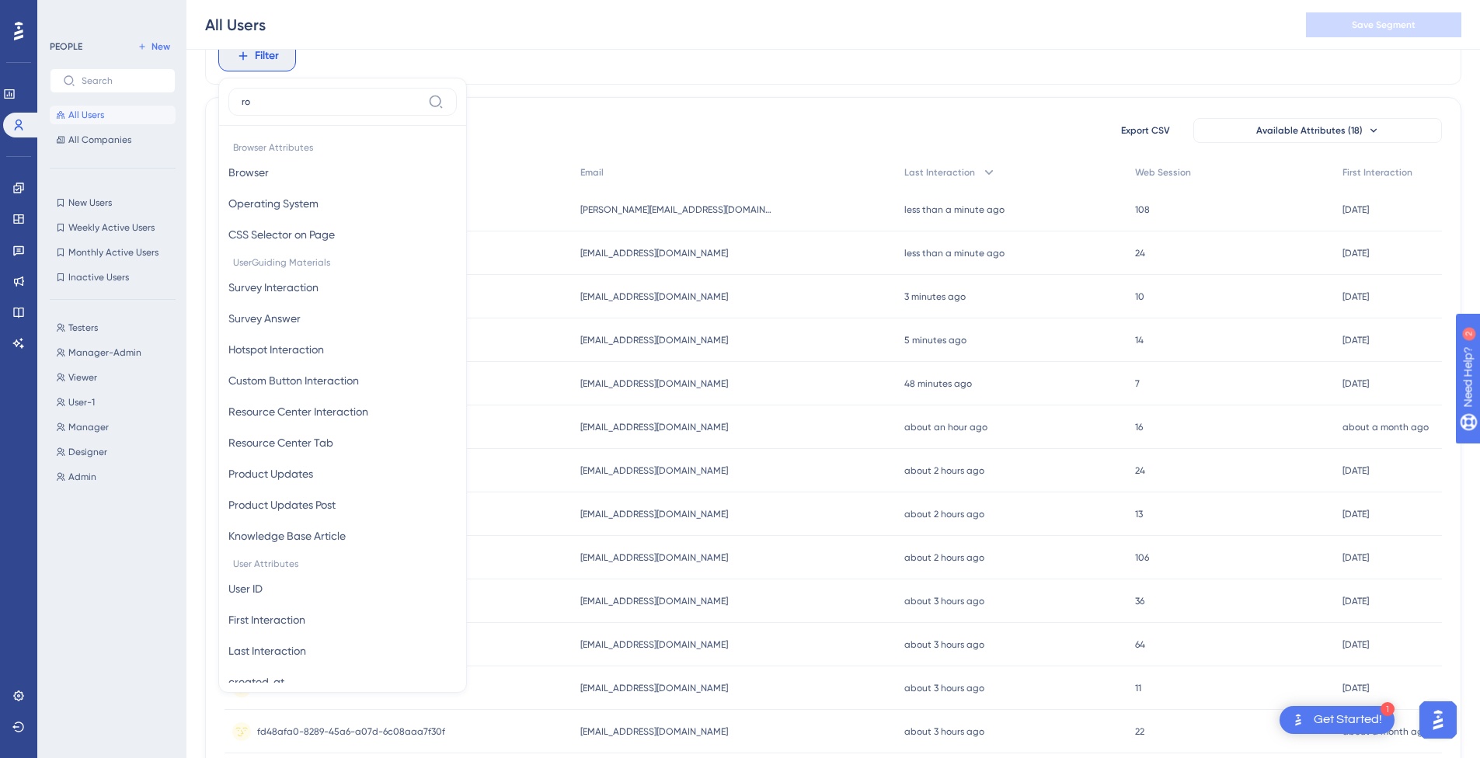
type input "rol"
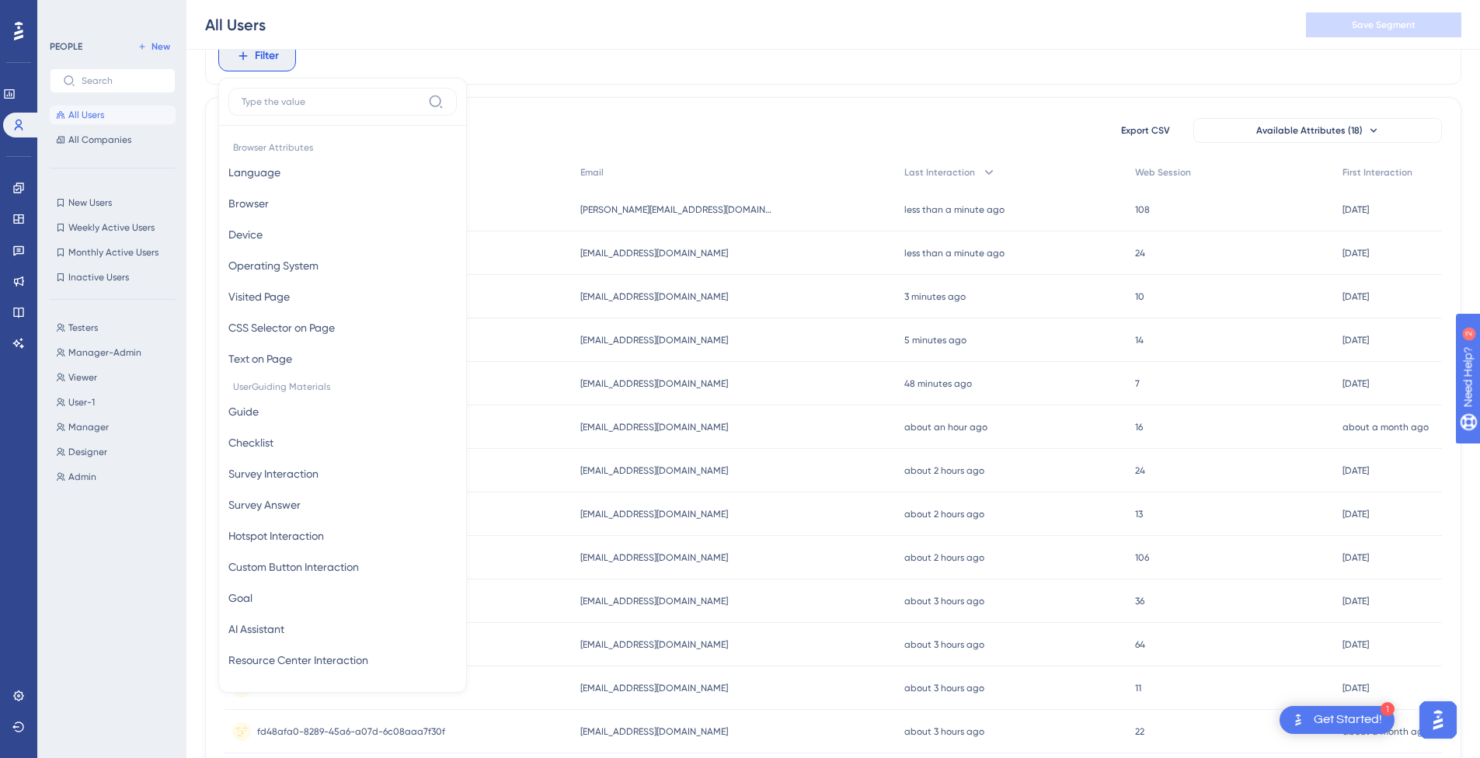
click at [96, 117] on span "All Users" at bounding box center [86, 115] width 36 height 12
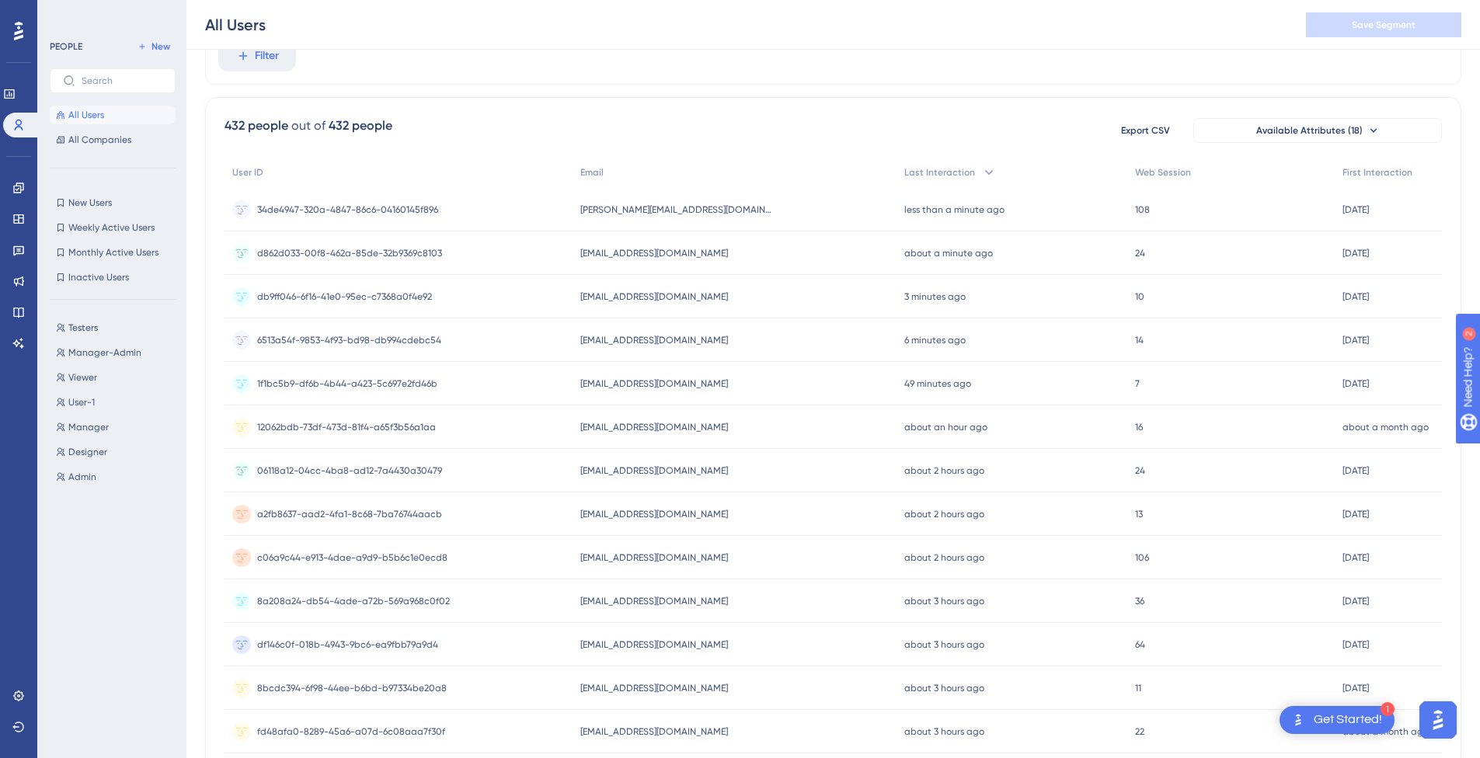
click at [7, 38] on div at bounding box center [18, 31] width 25 height 25
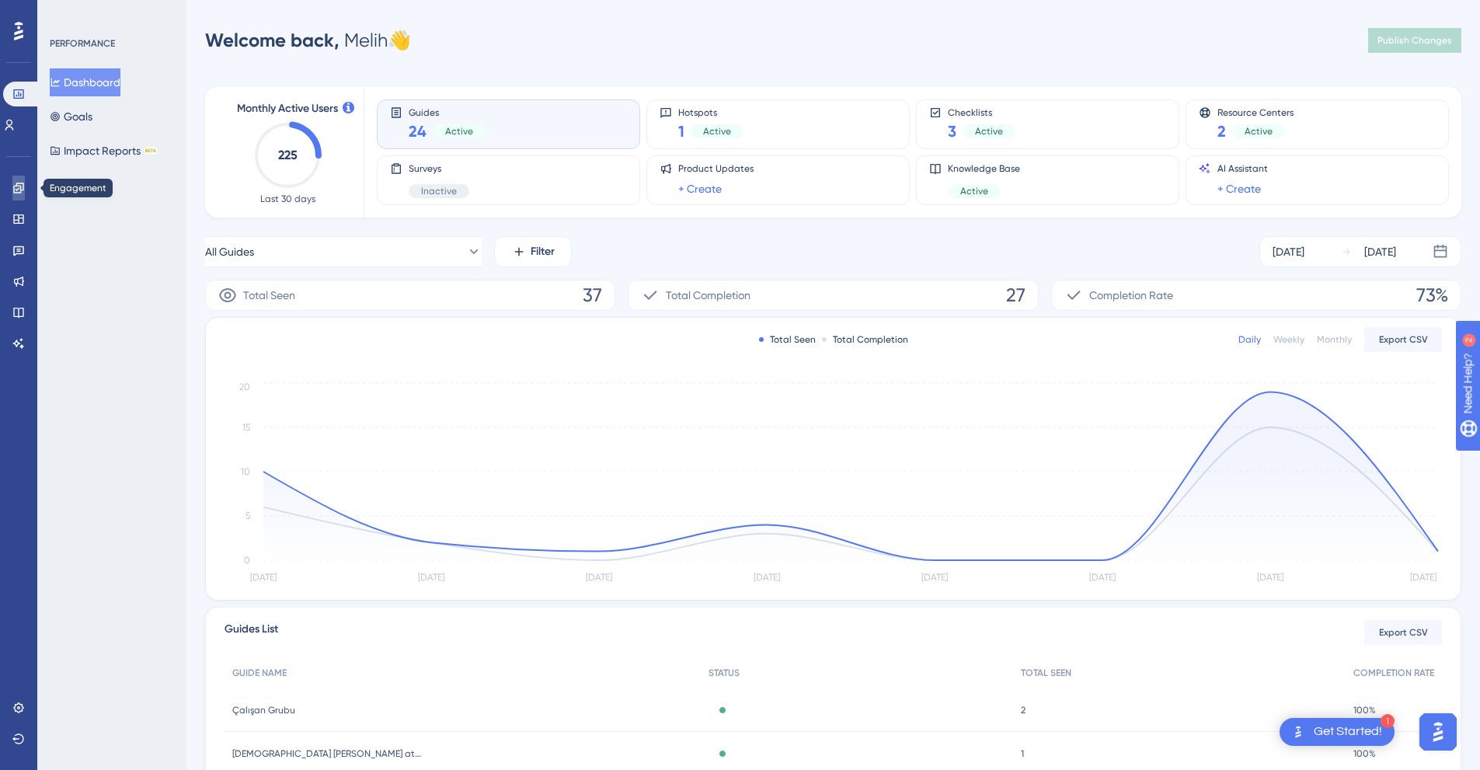
click at [23, 179] on link at bounding box center [18, 188] width 12 height 25
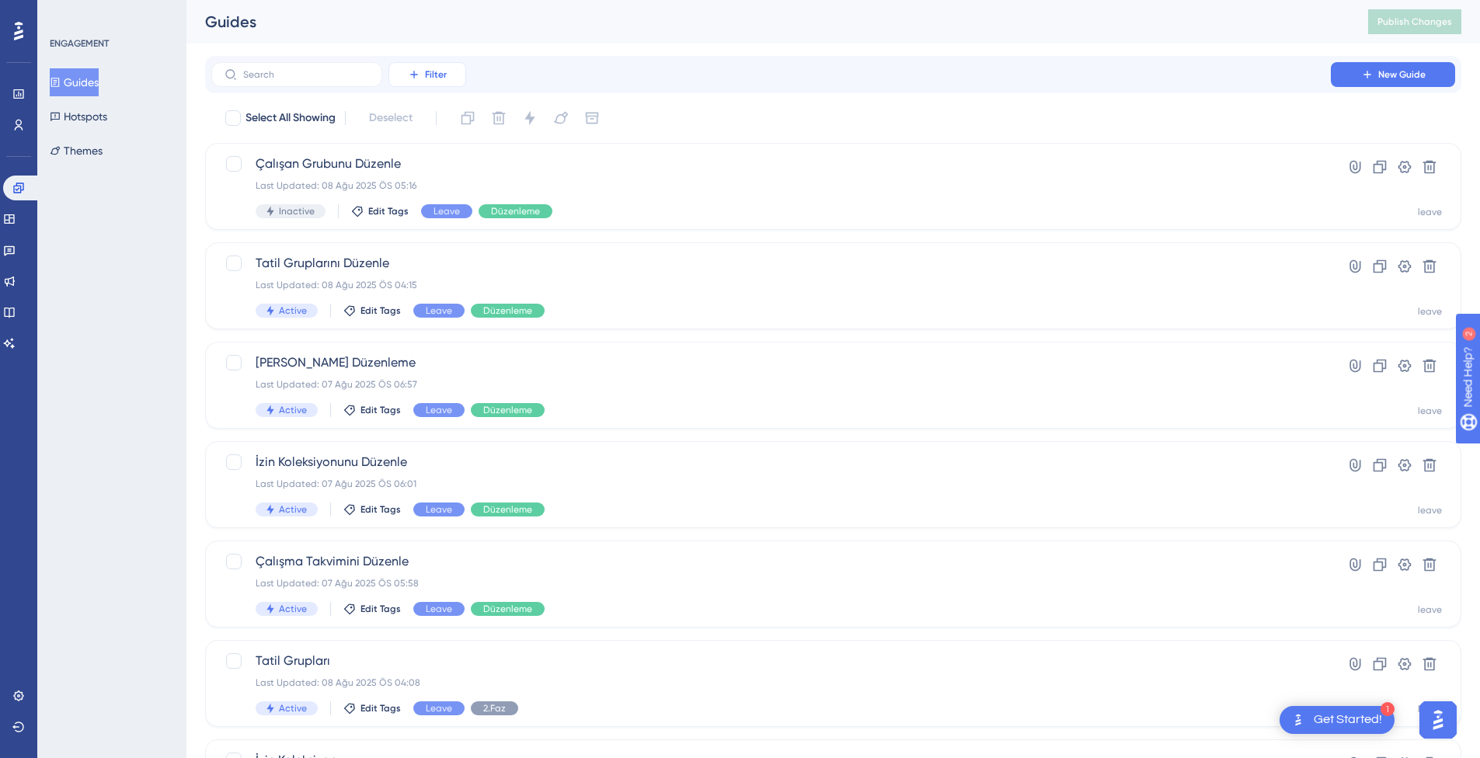
click at [457, 71] on button "Filter" at bounding box center [427, 74] width 78 height 25
click at [336, 39] on div "Guides Publish Changes" at bounding box center [832, 22] width 1293 height 44
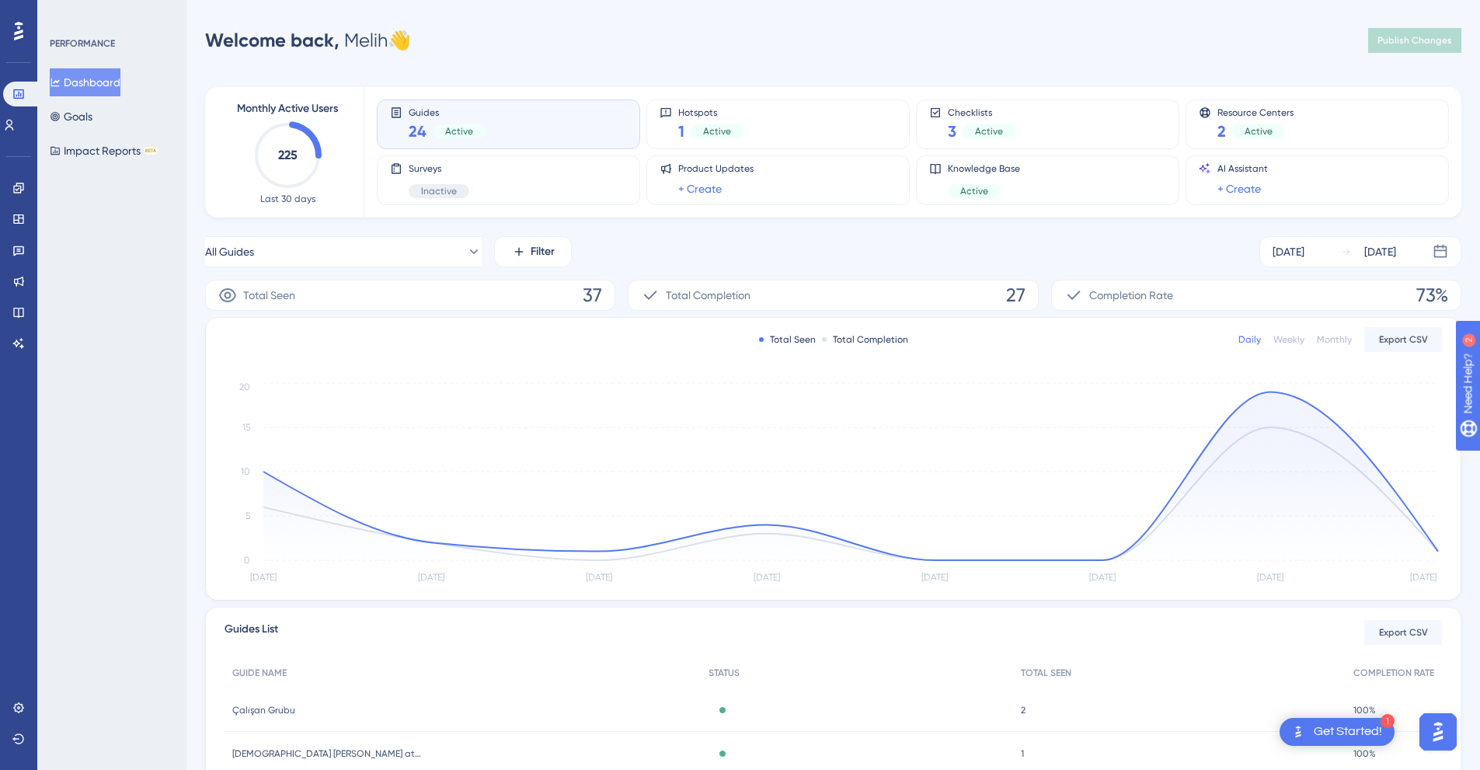
click at [28, 138] on div "Engagement Widgets Feedback Product Updates Knowledge Base AI Assistant" at bounding box center [18, 247] width 25 height 218
click at [14, 130] on icon at bounding box center [9, 125] width 9 height 11
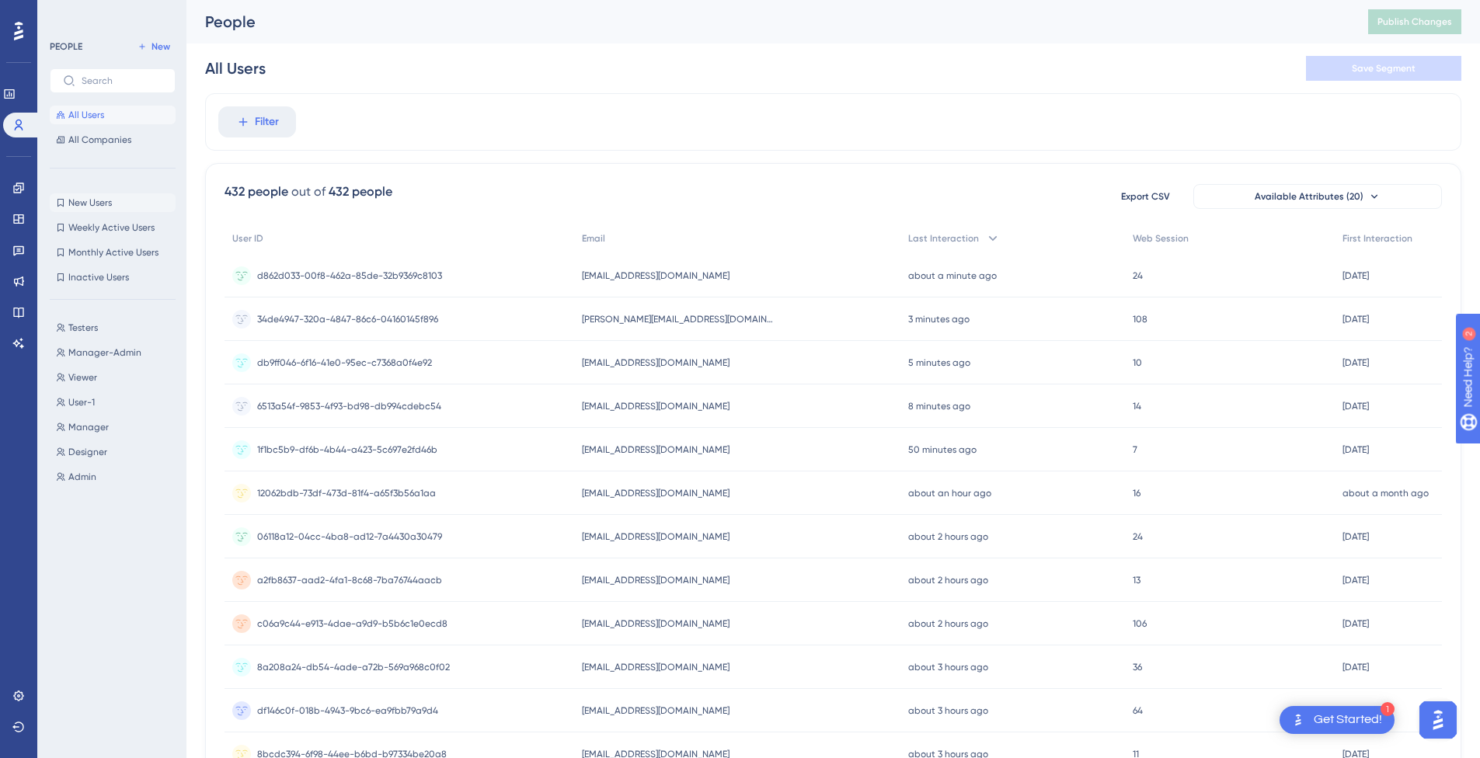
click at [93, 204] on span "New Users" at bounding box center [90, 203] width 44 height 12
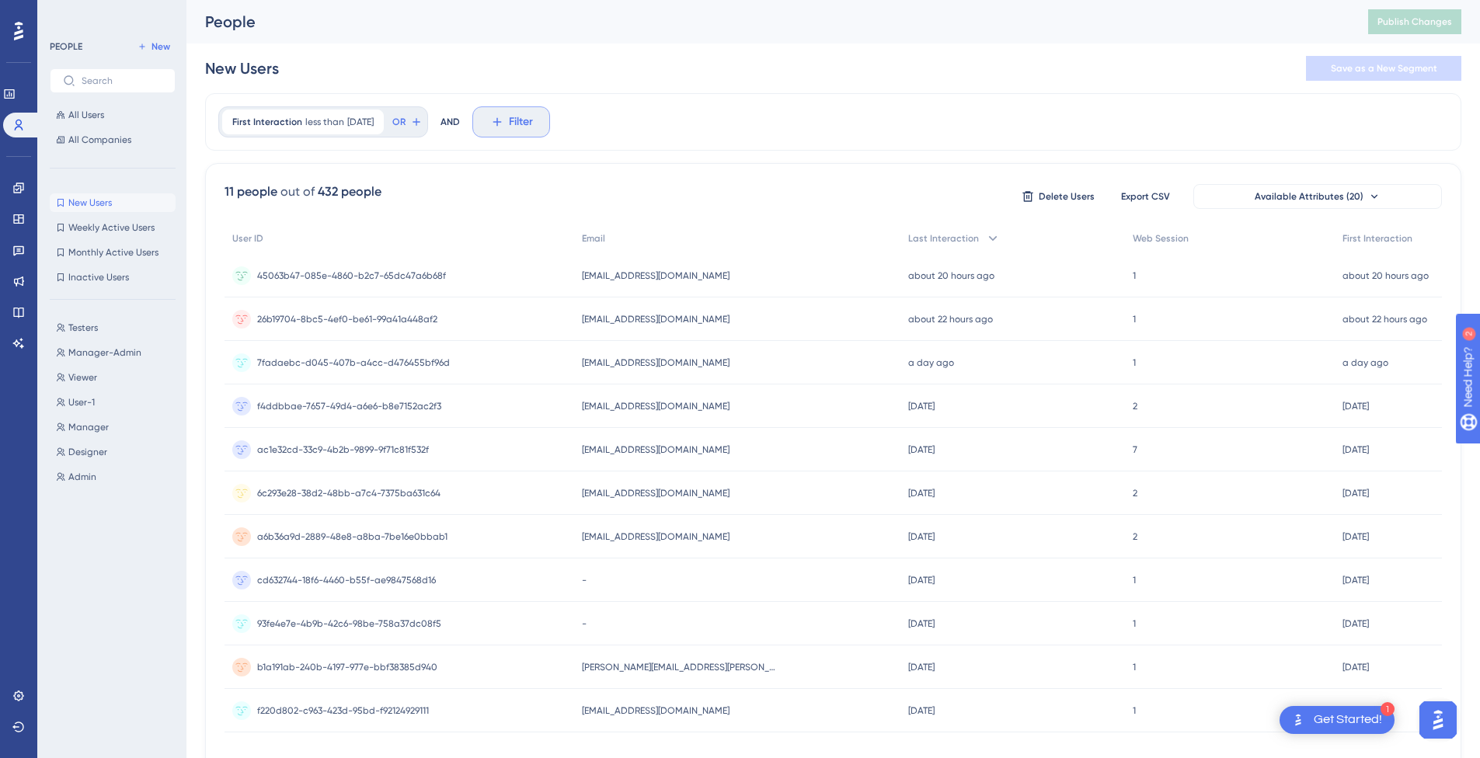
click at [541, 132] on button "Filter" at bounding box center [511, 121] width 78 height 31
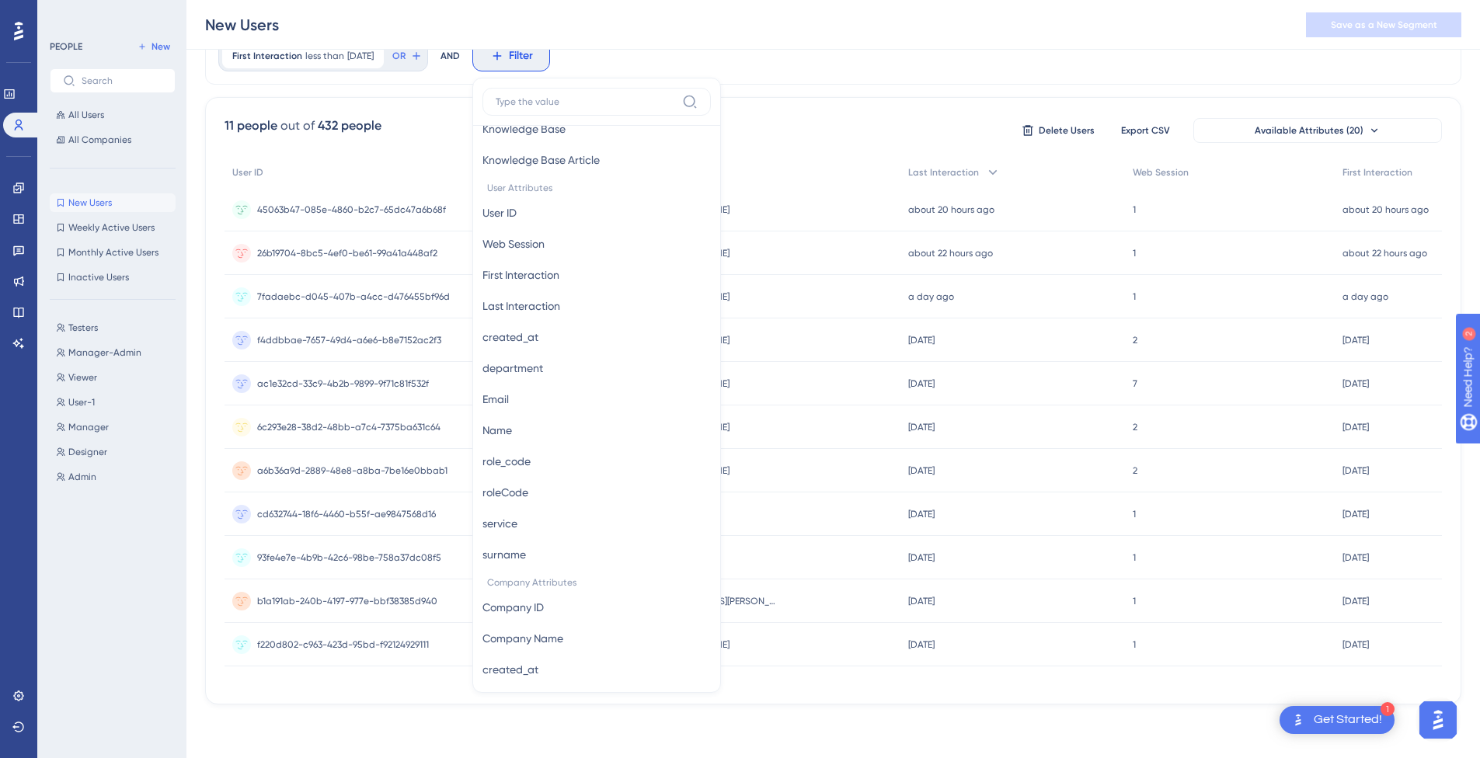
scroll to position [699, 0]
click at [828, 54] on div "First Interaction less than [DATE] [DATE] Remove OR AND Filter Browser Attribut…" at bounding box center [833, 55] width 1256 height 57
